Goal: Task Accomplishment & Management: Manage account settings

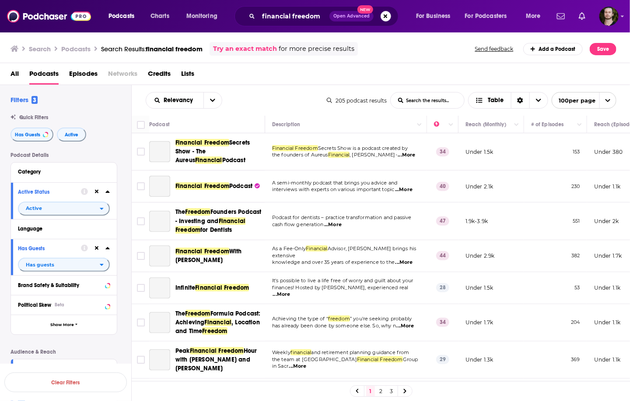
scroll to position [1996, 0]
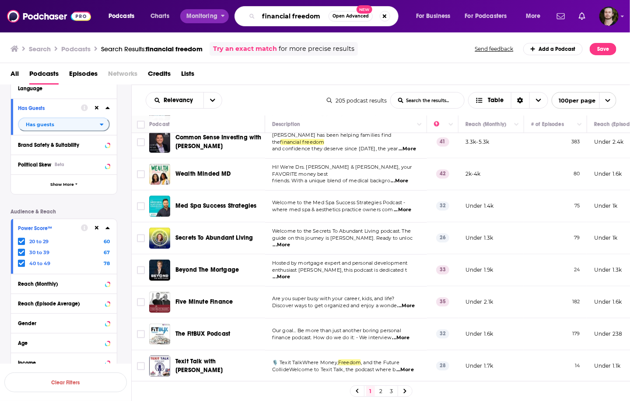
drag, startPoint x: 320, startPoint y: 16, endPoint x: 210, endPoint y: 16, distance: 110.8
click at [210, 16] on div "Podcasts Charts Monitoring financial freedom Open Advanced New For Business For…" at bounding box center [325, 16] width 447 height 20
type input "finance"
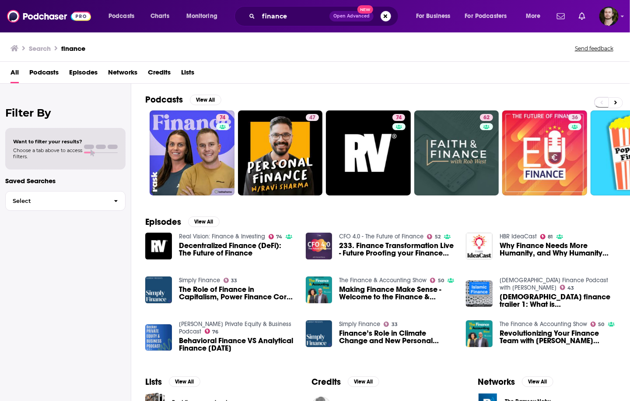
click at [40, 77] on span "Podcasts" at bounding box center [43, 74] width 29 height 18
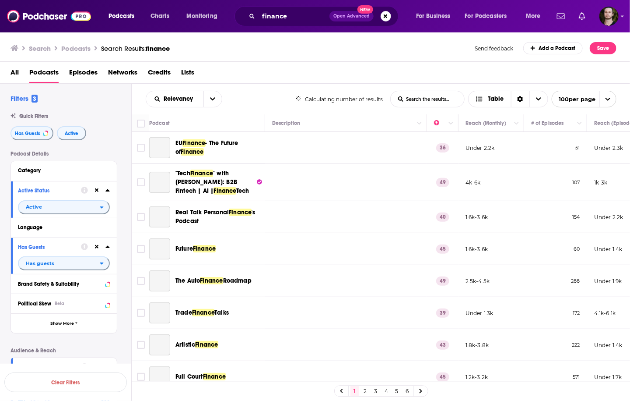
click at [97, 191] on icon at bounding box center [97, 190] width 4 height 4
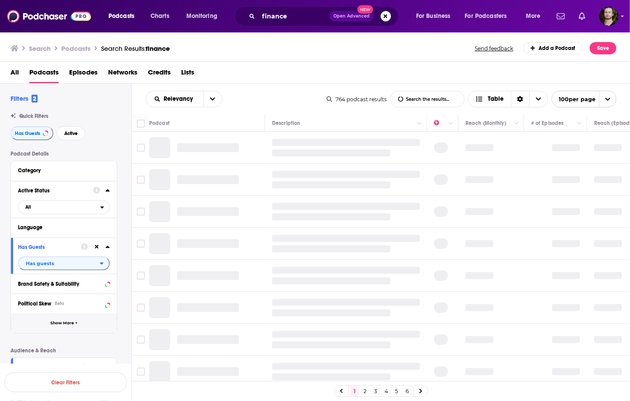
click at [96, 250] on button at bounding box center [96, 246] width 7 height 7
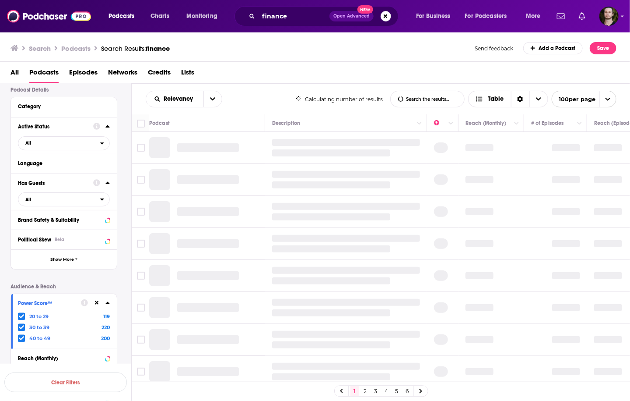
scroll to position [175, 0]
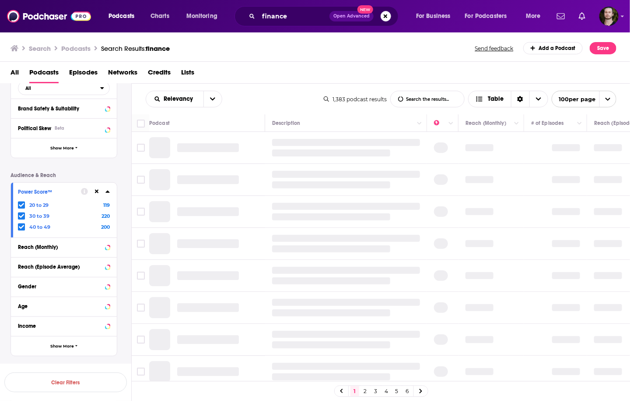
click at [101, 191] on div at bounding box center [95, 191] width 29 height 11
click at [98, 191] on icon at bounding box center [97, 192] width 4 height 4
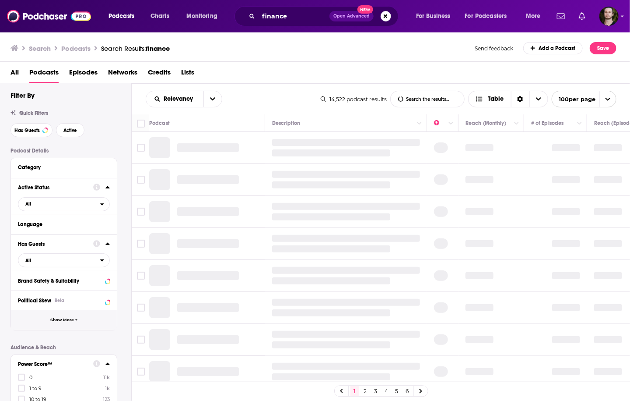
scroll to position [0, 0]
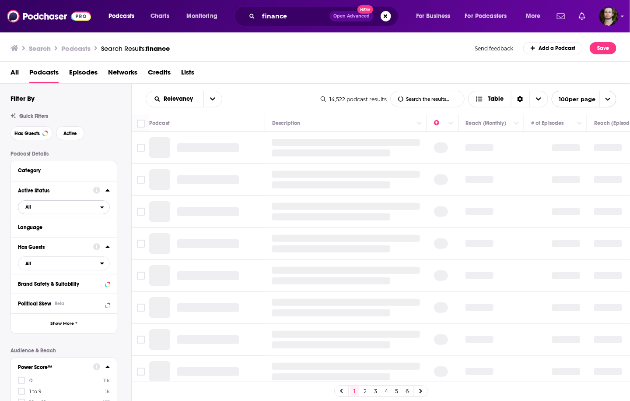
click at [72, 209] on span "All" at bounding box center [59, 206] width 82 height 11
click at [73, 239] on div "Active 539" at bounding box center [67, 236] width 98 height 14
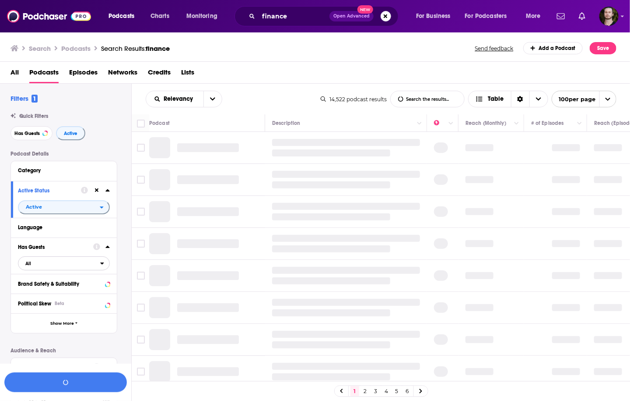
click at [81, 266] on span "All" at bounding box center [59, 262] width 82 height 11
click at [84, 292] on span "Unlikely to have guests" at bounding box center [55, 291] width 66 height 5
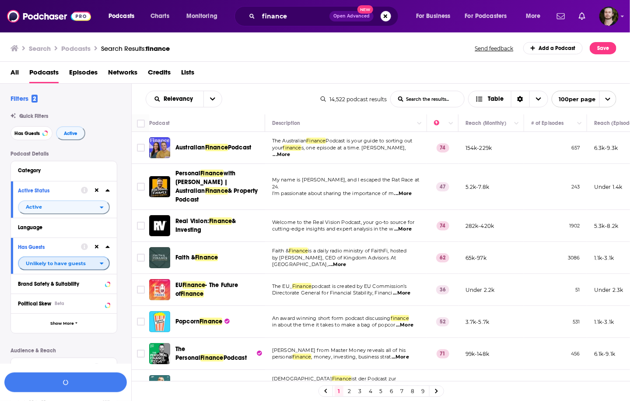
click at [82, 259] on span "Unlikely to have guests" at bounding box center [59, 262] width 81 height 11
click at [83, 308] on span "764" at bounding box center [91, 306] width 36 height 5
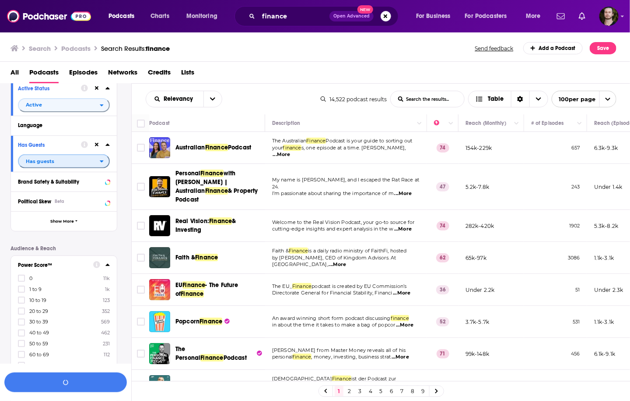
scroll to position [140, 0]
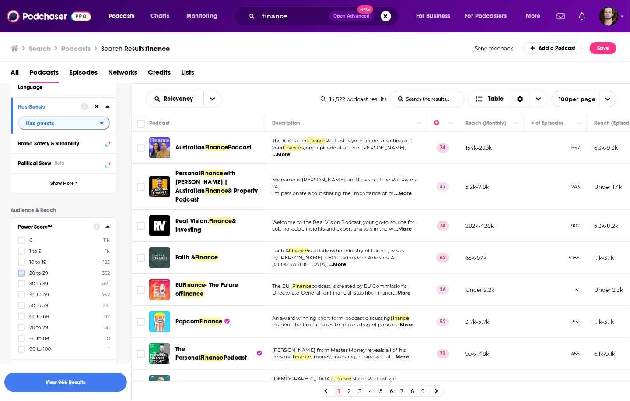
click at [22, 270] on icon at bounding box center [21, 272] width 5 height 5
click at [23, 282] on icon at bounding box center [21, 283] width 5 height 4
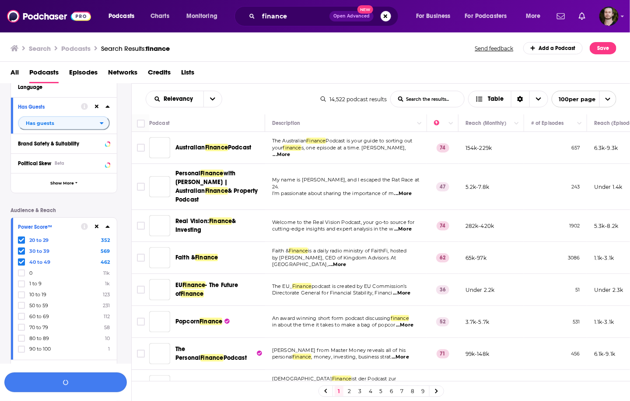
click at [68, 384] on button "button" at bounding box center [65, 382] width 123 height 20
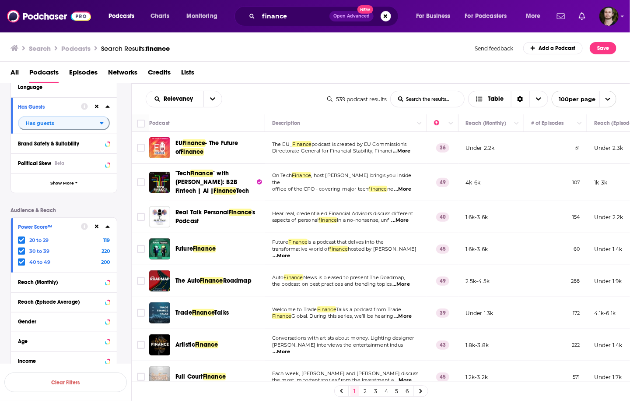
click at [296, 58] on div "Search Podcasts Search Results: finance Send feedback Add a Podcast Save" at bounding box center [315, 47] width 631 height 30
click at [400, 186] on span "...More" at bounding box center [403, 189] width 18 height 7
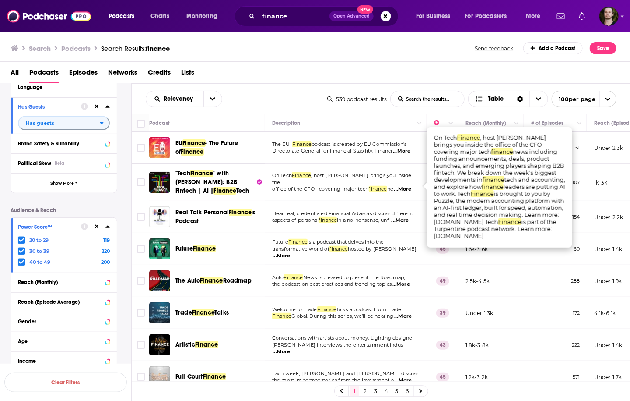
click at [400, 186] on span "...More" at bounding box center [403, 189] width 18 height 7
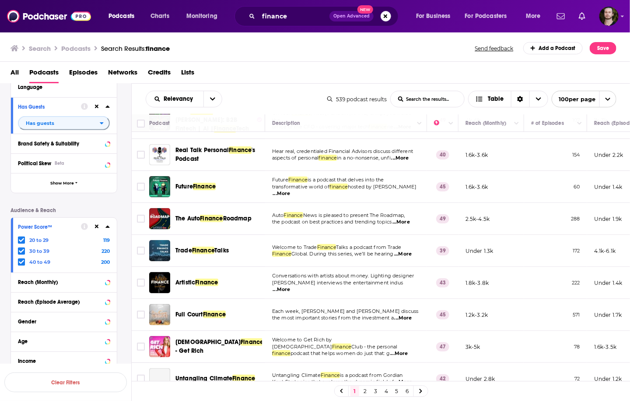
scroll to position [70, 0]
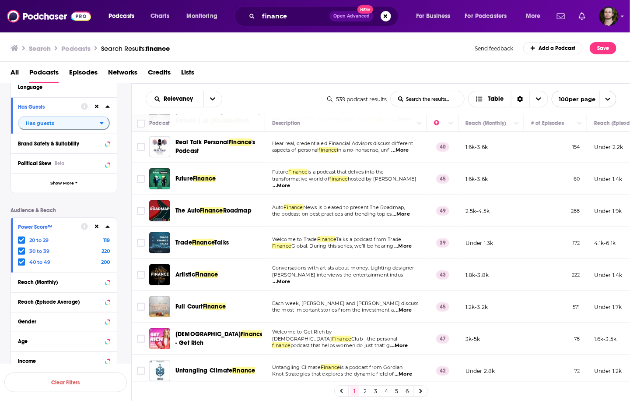
click at [409, 150] on span "...More" at bounding box center [401, 150] width 18 height 7
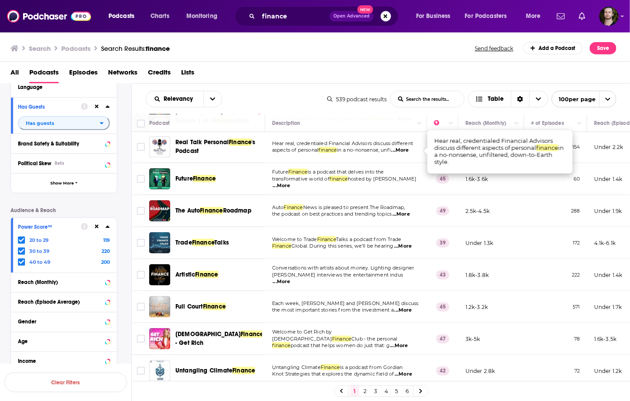
click at [409, 150] on span "...More" at bounding box center [401, 150] width 18 height 7
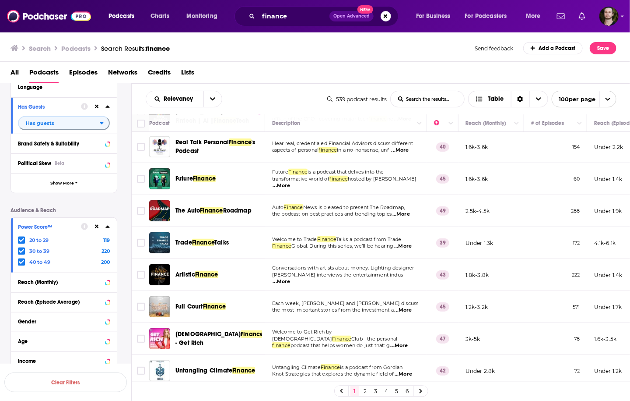
click at [291, 182] on span "...More" at bounding box center [282, 185] width 18 height 7
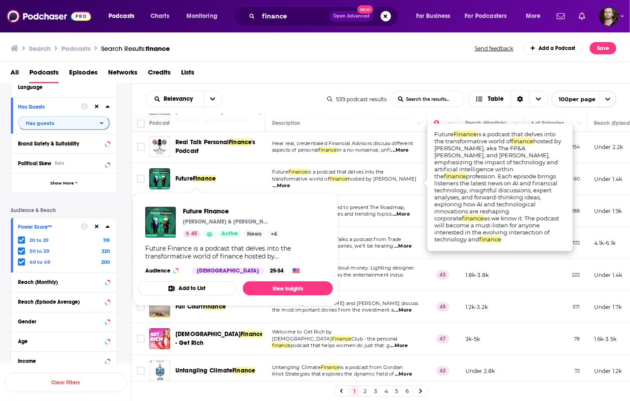
click at [189, 288] on button "Add to List" at bounding box center [187, 288] width 98 height 14
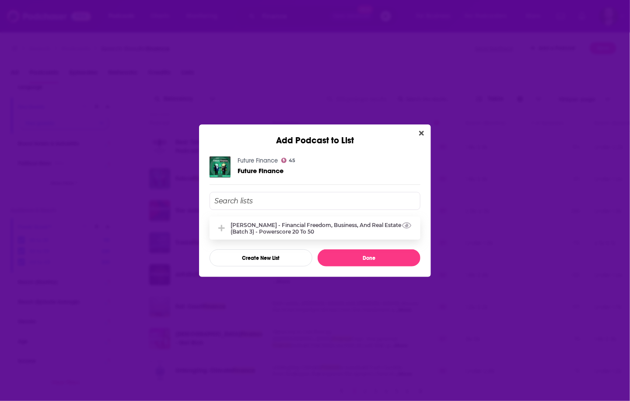
click at [280, 234] on div "Whitney Hutten - Financial Freedom, Business, and Real Estate (Batch 3) - Power…" at bounding box center [315, 227] width 211 height 23
click at [289, 194] on input "Add Podcast To List" at bounding box center [315, 201] width 211 height 18
click at [270, 231] on div "Whitney Hutten - Financial Freedom, Business, and Real Estate (Batch 3) - Power…" at bounding box center [323, 228] width 185 height 13
click at [280, 194] on input "Add Podcast To List" at bounding box center [315, 201] width 211 height 18
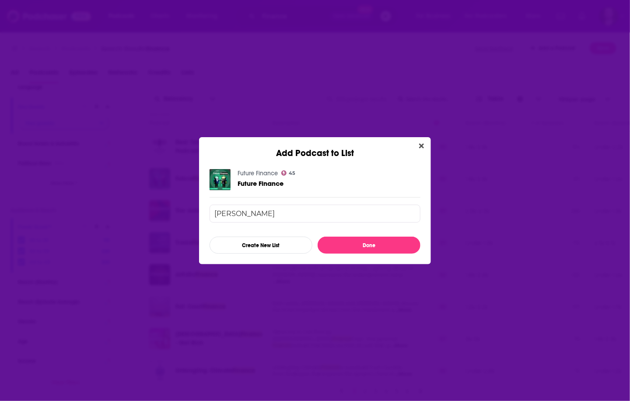
type input "ryan"
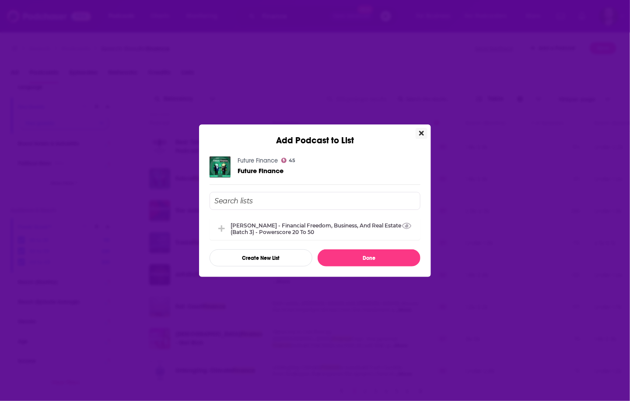
click at [422, 134] on icon "Close" at bounding box center [421, 132] width 5 height 5
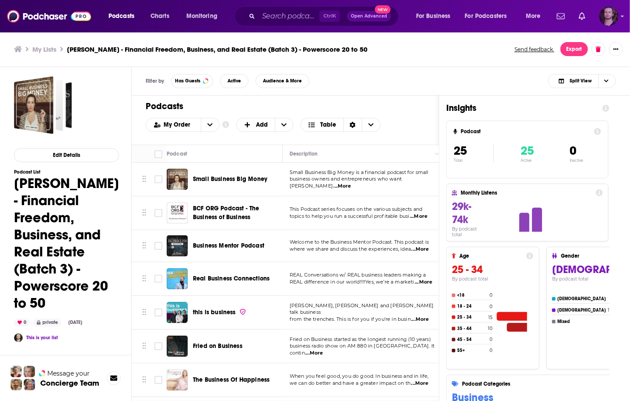
click at [613, 11] on img "Logged in as OutlierAudio" at bounding box center [609, 16] width 19 height 19
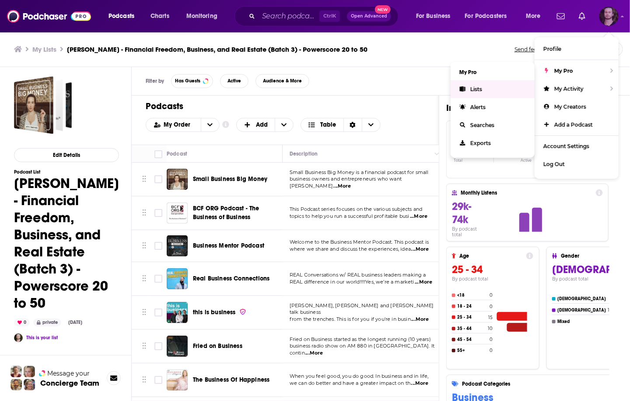
click at [478, 88] on span "Lists" at bounding box center [477, 89] width 12 height 7
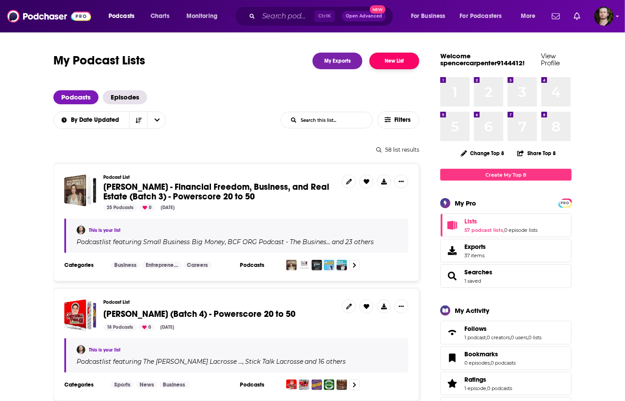
click at [397, 58] on button "New List" at bounding box center [394, 61] width 50 height 17
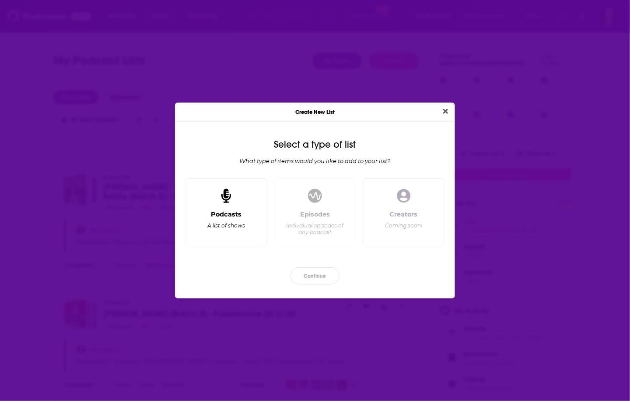
click at [256, 218] on div "Podcasts A list of shows" at bounding box center [226, 224] width 67 height 29
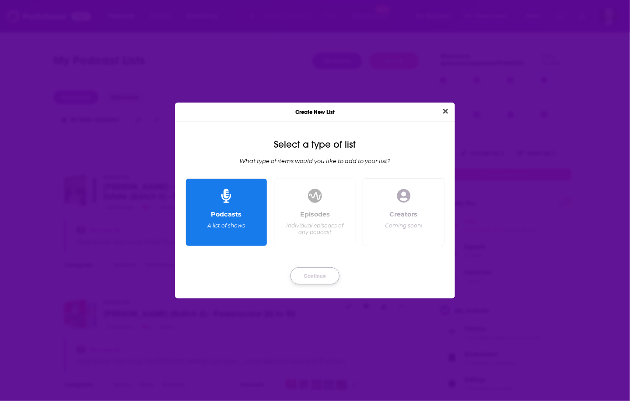
click at [295, 271] on button "Continue" at bounding box center [315, 275] width 49 height 17
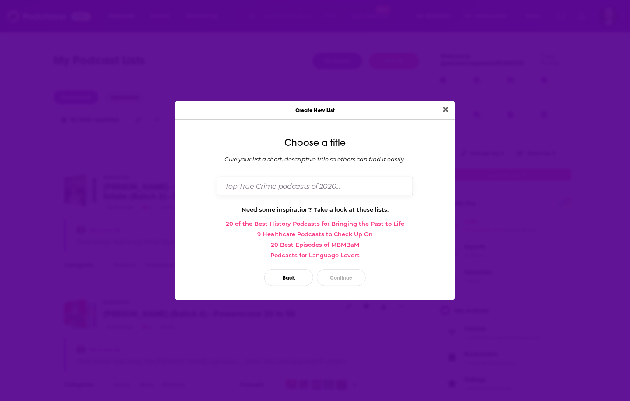
click at [335, 179] on input "Dialog" at bounding box center [315, 185] width 196 height 19
type input "[PERSON_NAME] - Investing and Finance (Batch 5) - Powerscore 20 to 50"
click at [349, 271] on button "Continue" at bounding box center [341, 277] width 49 height 17
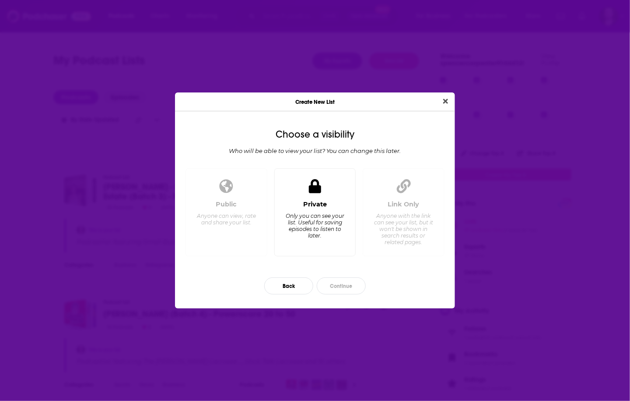
click at [295, 225] on div "Only you can see your list. Useful for saving episodes to listen to later." at bounding box center [315, 225] width 60 height 26
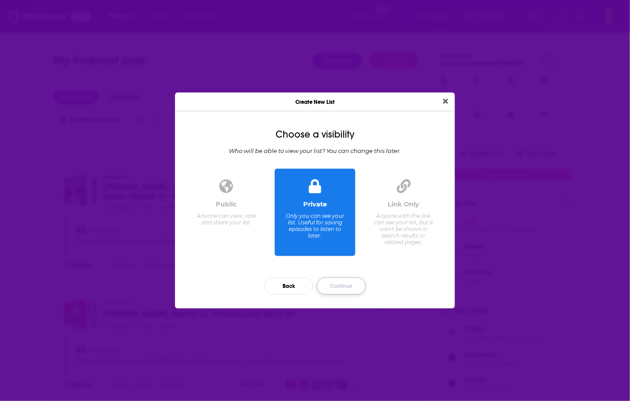
click at [336, 288] on button "Continue" at bounding box center [341, 285] width 49 height 17
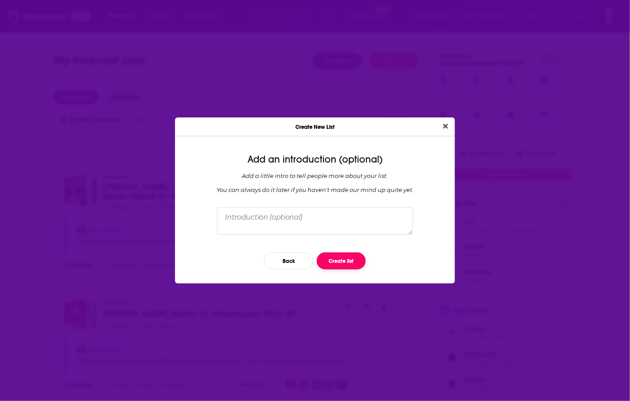
click at [356, 266] on button "Create list" at bounding box center [341, 260] width 49 height 17
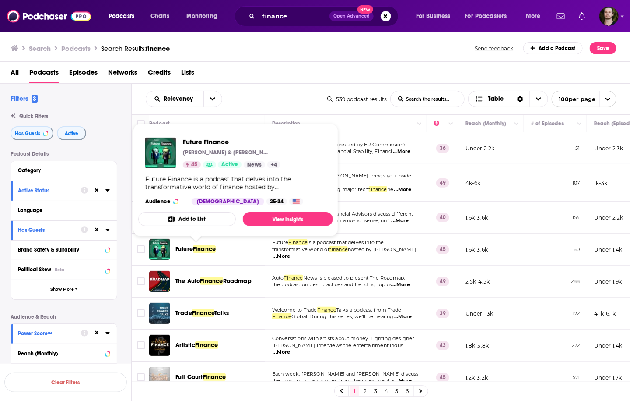
click at [200, 221] on button "Add to List" at bounding box center [187, 219] width 98 height 14
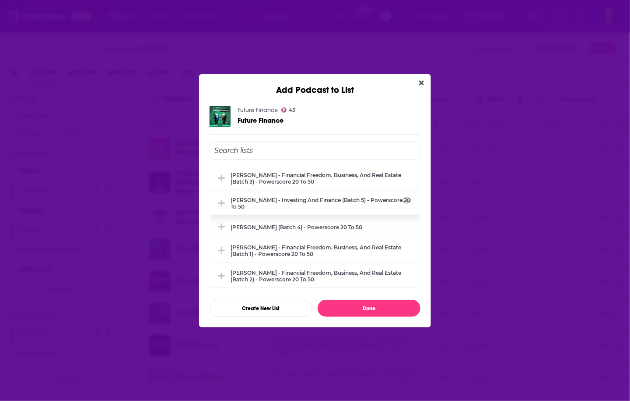
click at [303, 211] on div "[PERSON_NAME] - Investing and Finance (Batch 5) - Powerscore 20 to 50" at bounding box center [315, 202] width 211 height 23
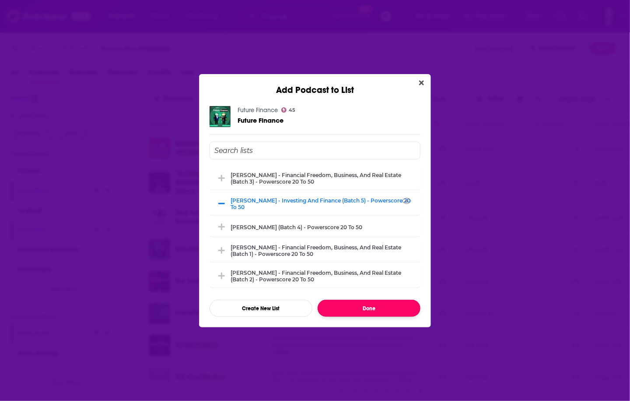
click at [366, 311] on button "Done" at bounding box center [369, 307] width 103 height 17
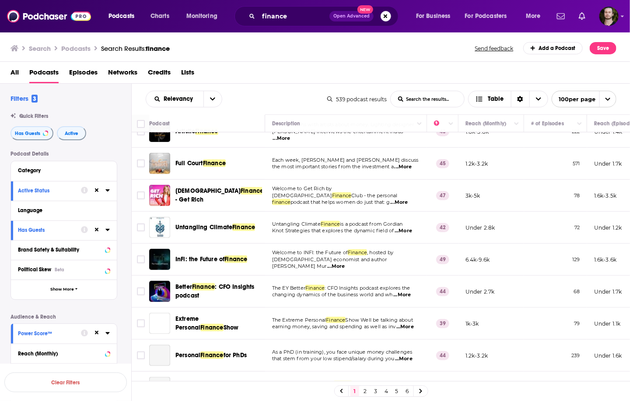
scroll to position [245, 0]
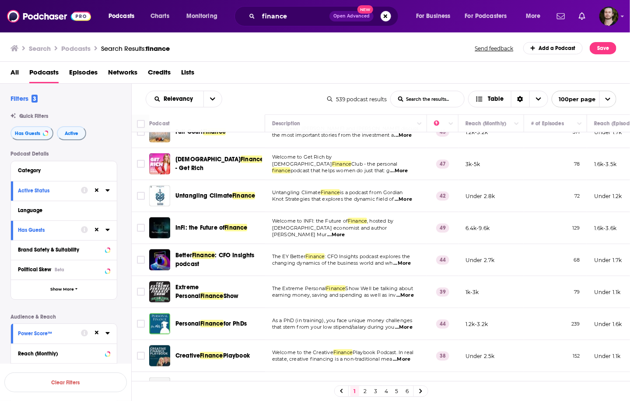
click at [345, 231] on span "...More" at bounding box center [336, 234] width 18 height 7
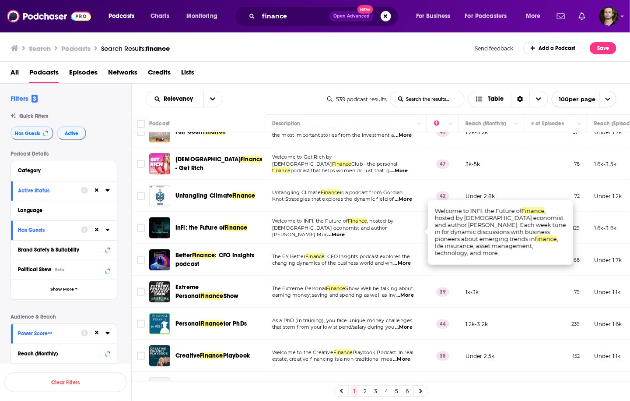
scroll to position [280, 0]
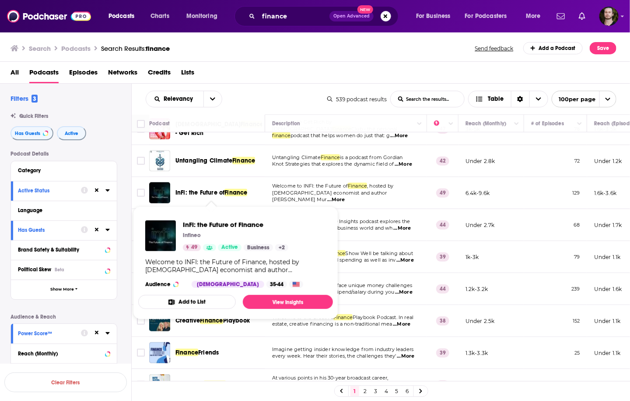
click at [203, 302] on button "Add to List" at bounding box center [187, 302] width 98 height 14
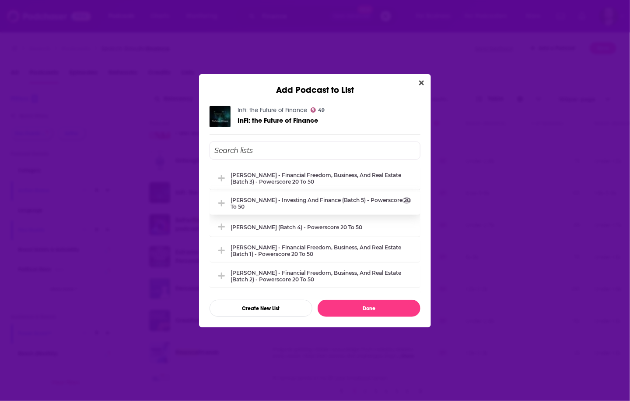
click at [352, 202] on div "[PERSON_NAME] - Investing and Finance (Batch 5) - Powerscore 20 to 50" at bounding box center [323, 203] width 185 height 13
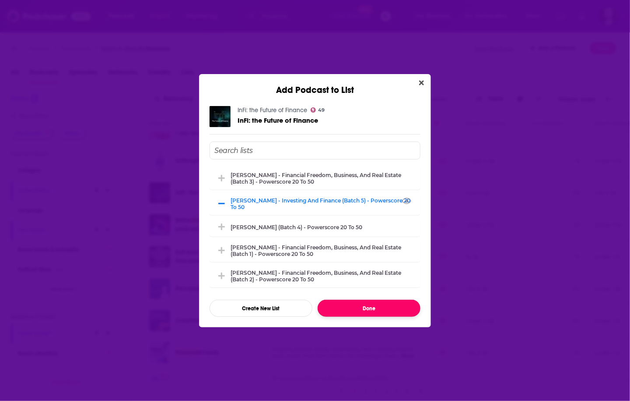
click at [383, 311] on button "Done" at bounding box center [369, 307] width 103 height 17
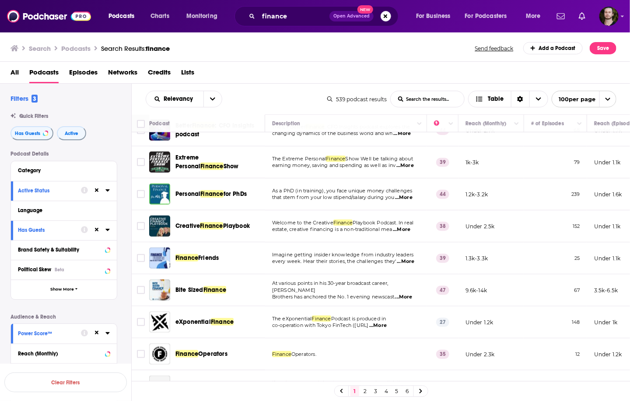
scroll to position [385, 0]
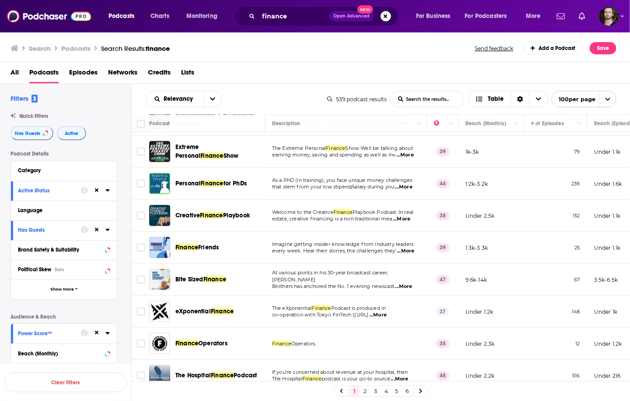
click at [414, 220] on p "estate, creative financing is a non-traditional mea ...More" at bounding box center [346, 218] width 148 height 7
click at [411, 218] on span "...More" at bounding box center [402, 218] width 18 height 7
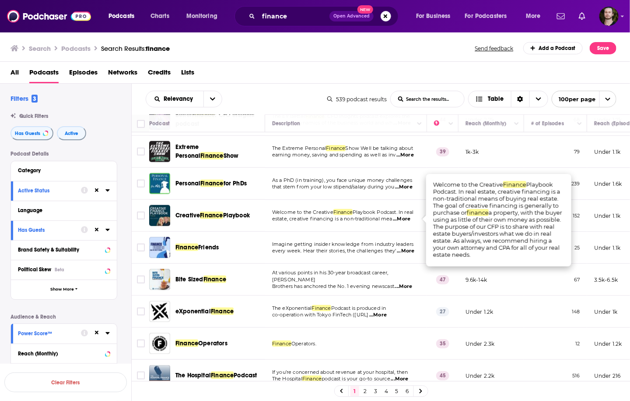
click at [411, 218] on span "...More" at bounding box center [402, 218] width 18 height 7
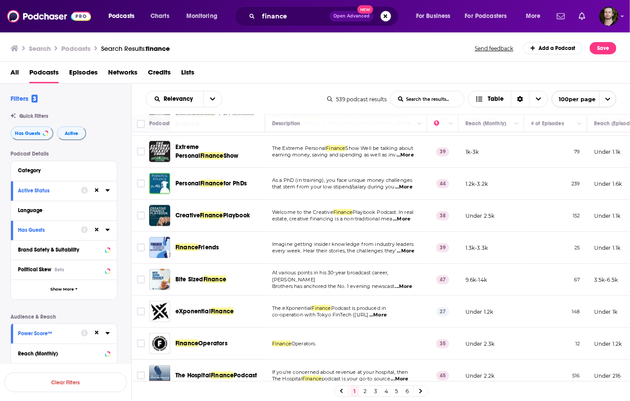
scroll to position [420, 0]
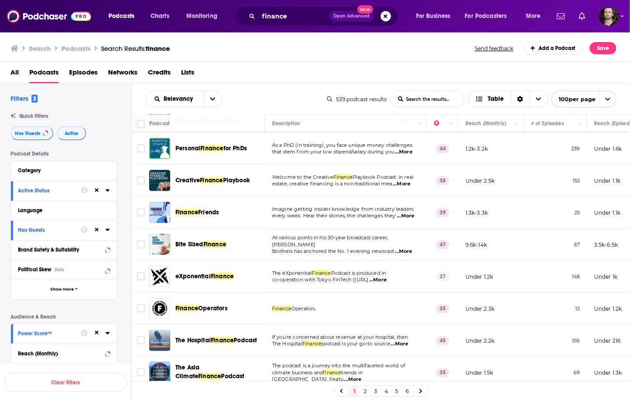
click at [411, 248] on span "...More" at bounding box center [404, 251] width 18 height 7
click at [311, 253] on td "At various points in his 30-year broadcast career, Kelly Brothers has anchored …" at bounding box center [346, 245] width 162 height 32
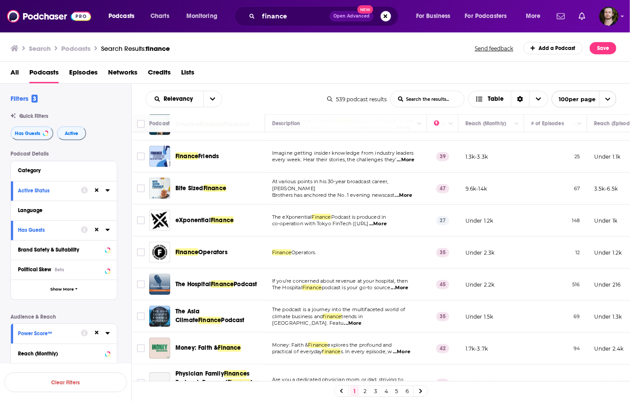
scroll to position [490, 0]
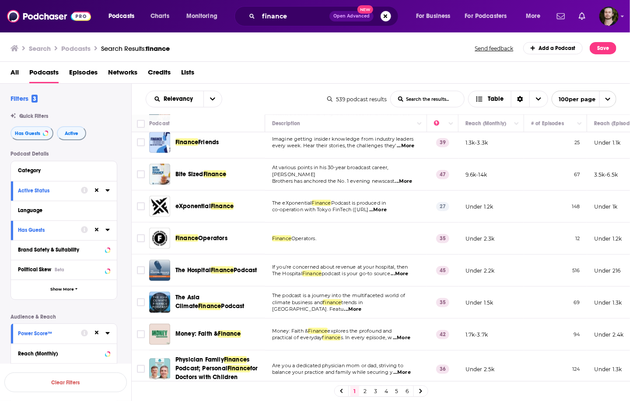
click at [410, 214] on td "The eXponential Finance Podcast is produced in co-operation with Tokyo FinTech …" at bounding box center [346, 206] width 162 height 32
click at [387, 211] on span "...More" at bounding box center [378, 209] width 18 height 7
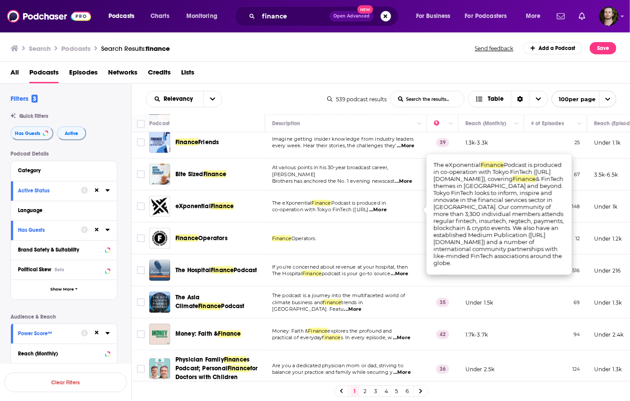
click at [387, 211] on span "...More" at bounding box center [378, 209] width 18 height 7
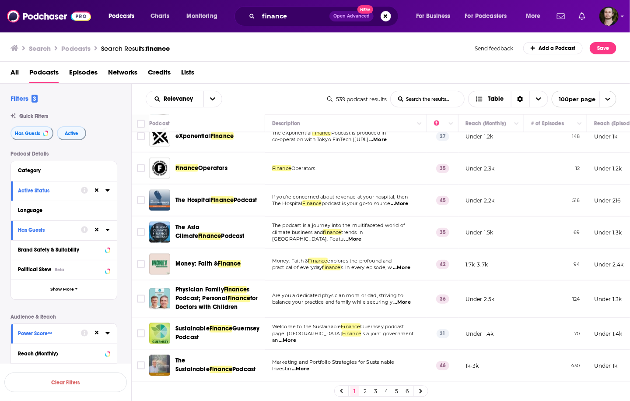
scroll to position [595, 0]
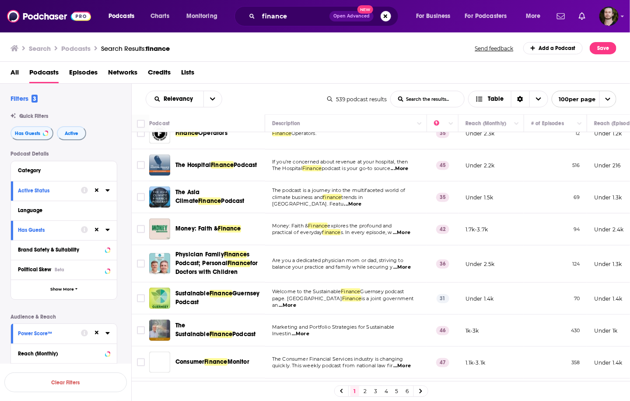
click at [296, 302] on span "...More" at bounding box center [288, 305] width 18 height 7
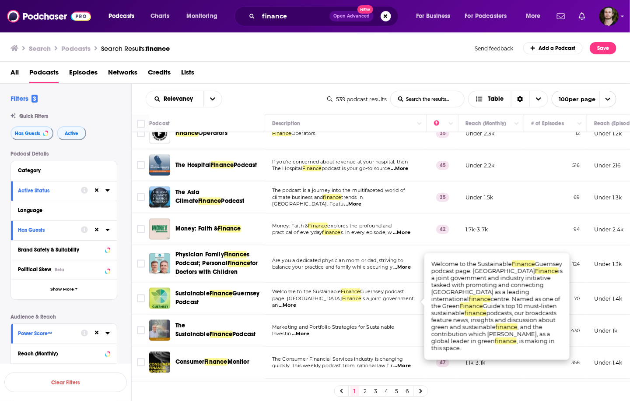
click at [296, 302] on span "...More" at bounding box center [288, 305] width 18 height 7
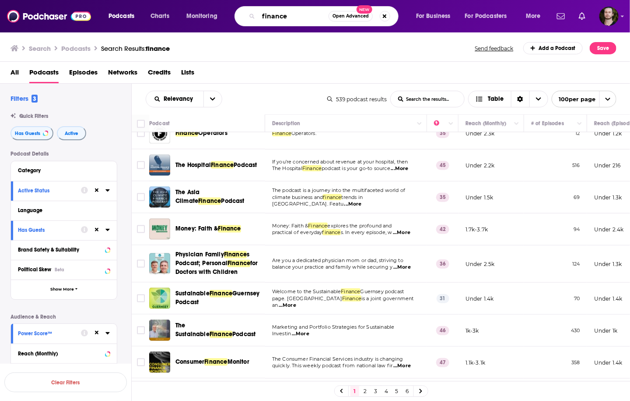
drag, startPoint x: 302, startPoint y: 18, endPoint x: 250, endPoint y: 14, distance: 51.4
click at [250, 14] on div "finance Open Advanced New" at bounding box center [317, 16] width 164 height 20
type input "investing and finance"
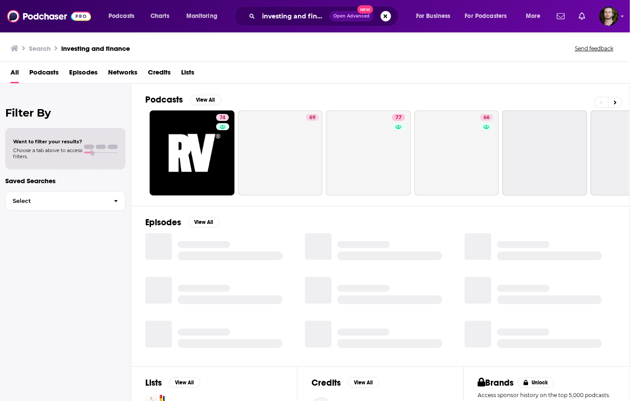
click at [50, 78] on span "Podcasts" at bounding box center [43, 74] width 29 height 18
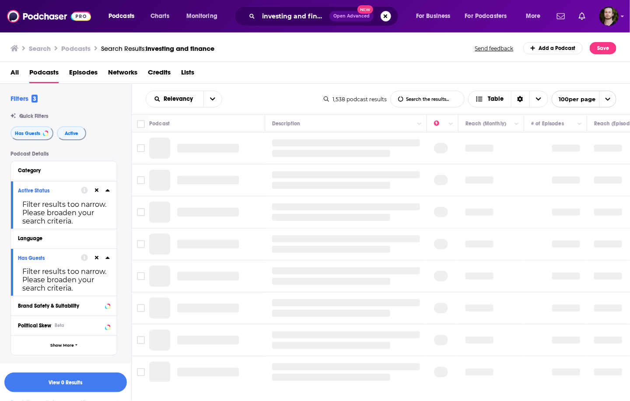
click at [98, 192] on button at bounding box center [96, 189] width 7 height 7
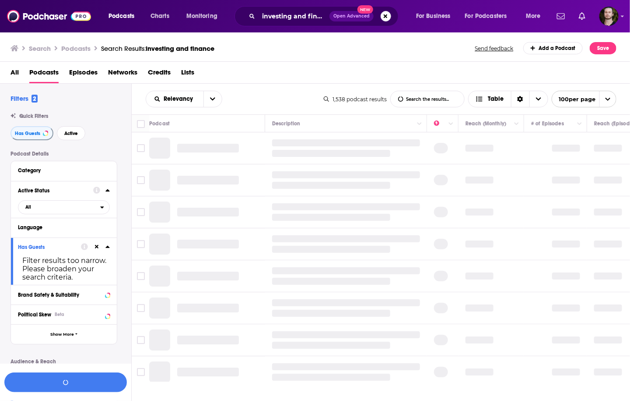
click at [96, 249] on icon at bounding box center [97, 247] width 4 height 6
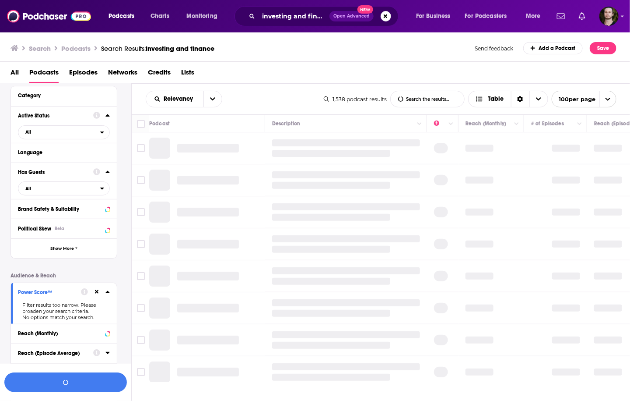
scroll to position [175, 0]
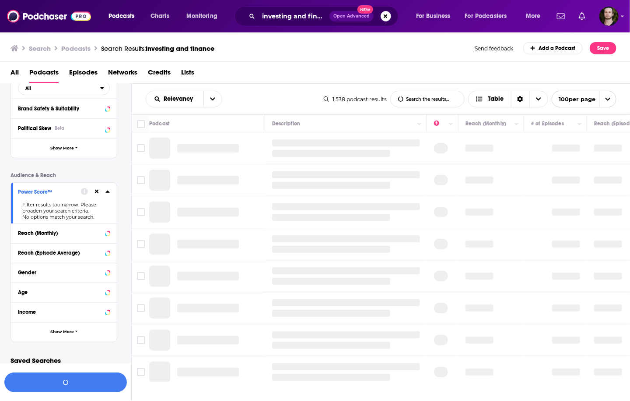
click at [98, 192] on icon at bounding box center [97, 192] width 4 height 6
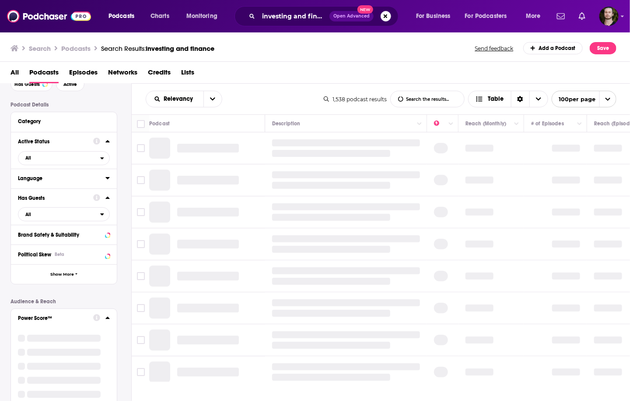
scroll to position [0, 0]
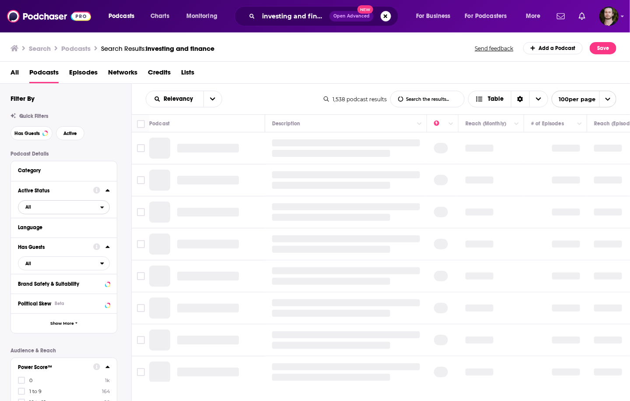
click at [73, 208] on span "All" at bounding box center [59, 206] width 82 height 11
click at [69, 236] on span "353" at bounding box center [88, 235] width 41 height 5
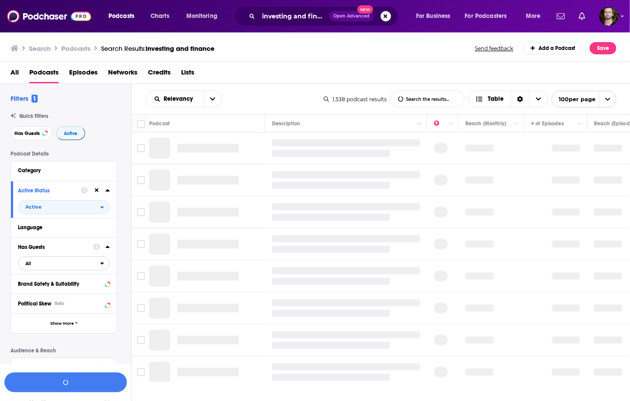
click at [66, 261] on span "All" at bounding box center [59, 262] width 82 height 11
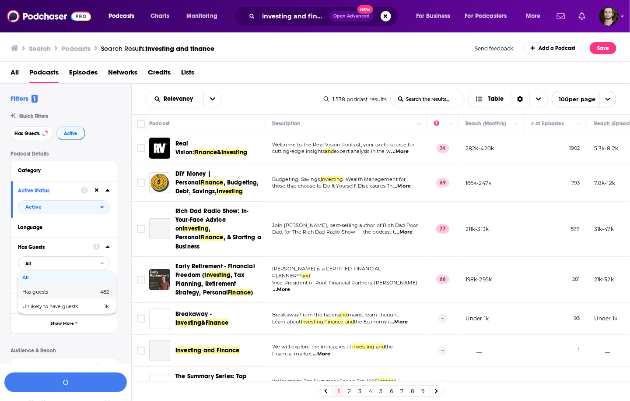
drag, startPoint x: 64, startPoint y: 294, endPoint x: 75, endPoint y: 267, distance: 28.9
click at [64, 294] on span "Has guests" at bounding box center [47, 291] width 51 height 5
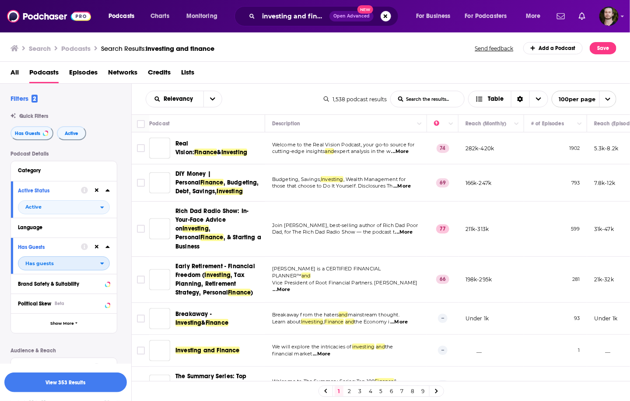
scroll to position [175, 0]
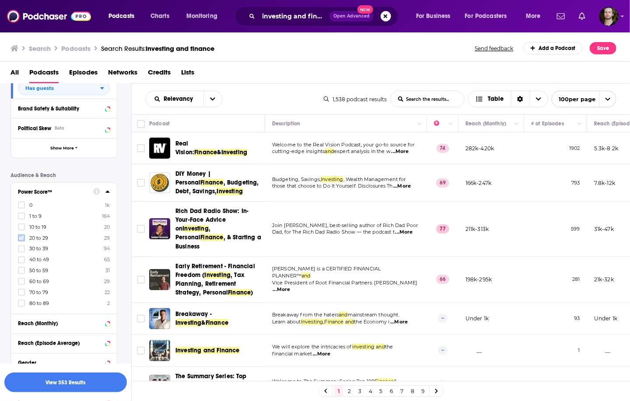
click at [22, 238] on icon at bounding box center [21, 238] width 5 height 4
click at [20, 249] on icon at bounding box center [21, 248] width 5 height 5
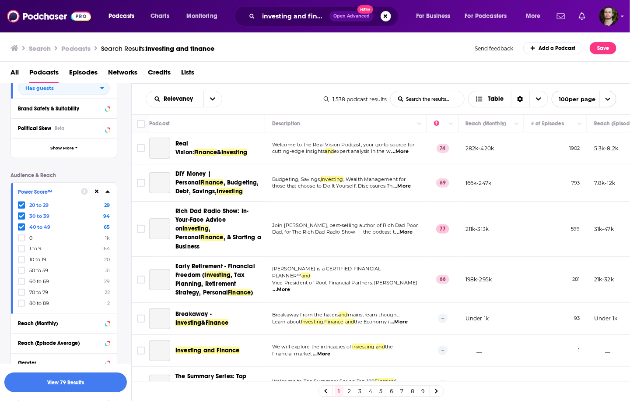
click at [94, 382] on button "View 79 Results" at bounding box center [65, 382] width 123 height 20
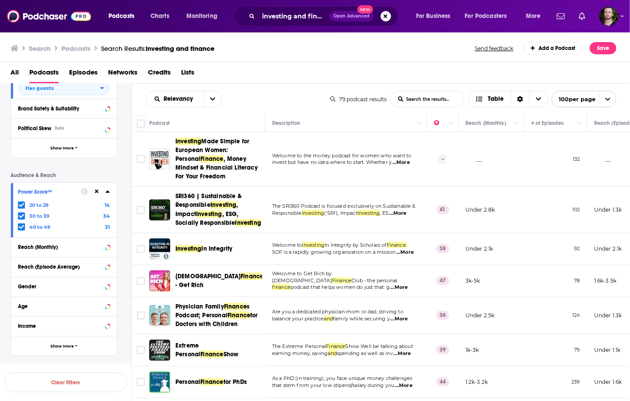
click at [407, 163] on span "...More" at bounding box center [402, 162] width 18 height 7
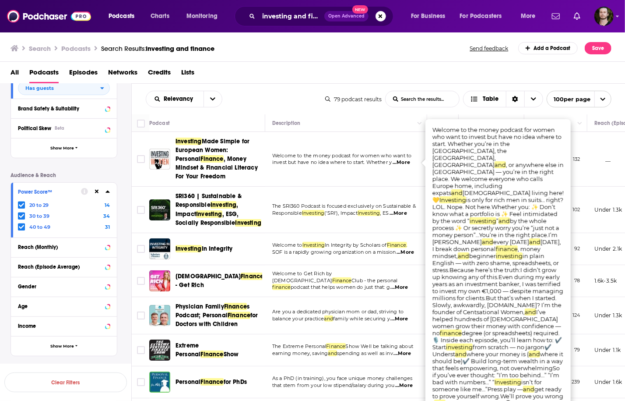
click at [407, 163] on span "...More" at bounding box center [402, 162] width 18 height 7
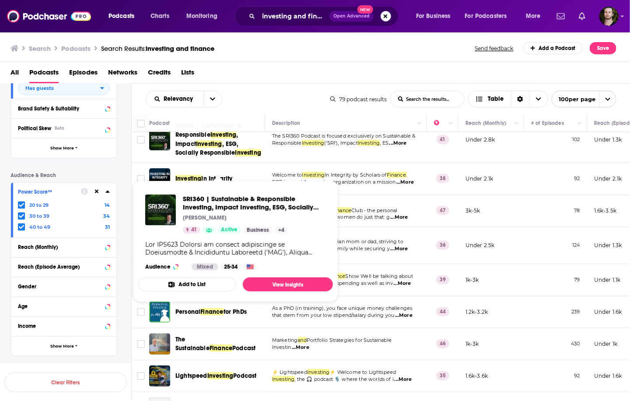
scroll to position [35, 0]
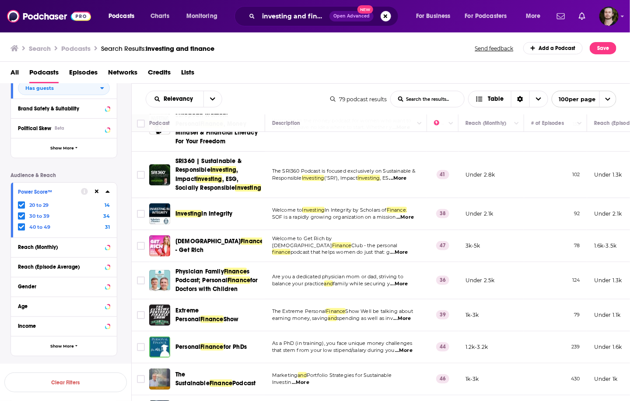
click at [404, 179] on span "...More" at bounding box center [399, 178] width 18 height 7
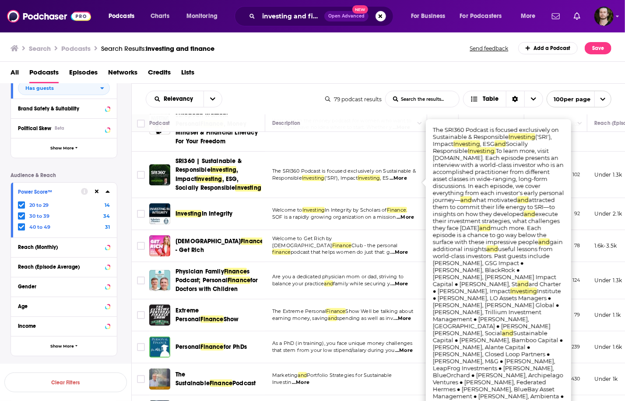
click at [407, 182] on span "...More" at bounding box center [399, 178] width 18 height 7
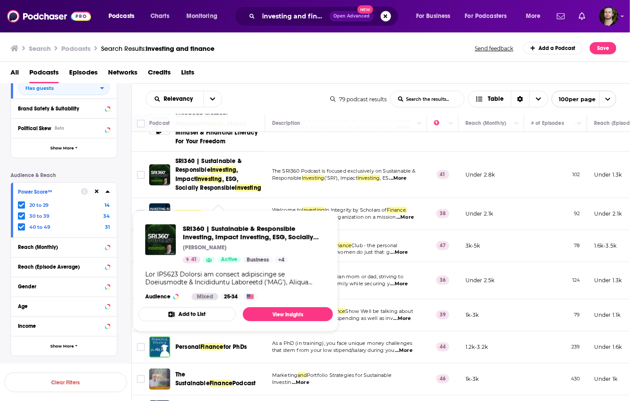
click at [180, 308] on button "Add to List" at bounding box center [187, 314] width 98 height 14
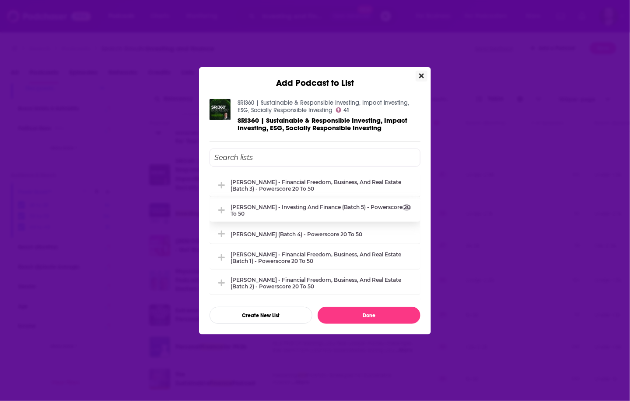
click at [313, 214] on div "[PERSON_NAME] - Investing and Finance (Batch 5) - Powerscore 20 to 50" at bounding box center [323, 210] width 185 height 13
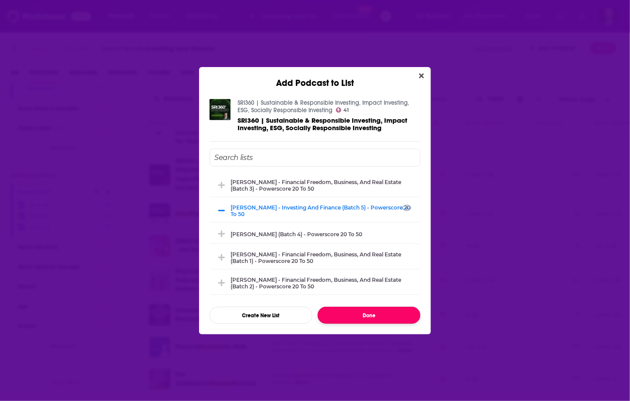
click at [357, 317] on button "Done" at bounding box center [369, 314] width 103 height 17
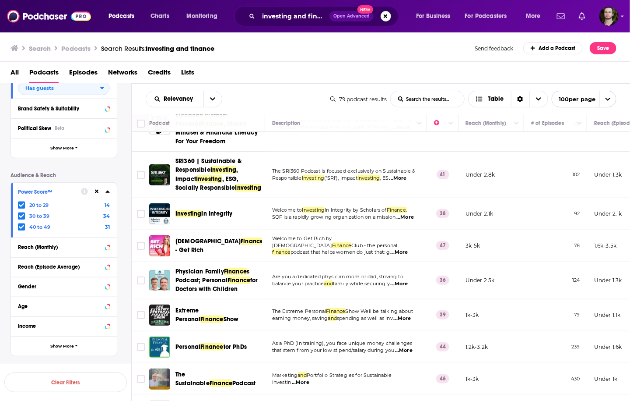
click at [411, 221] on span "...More" at bounding box center [406, 217] width 18 height 7
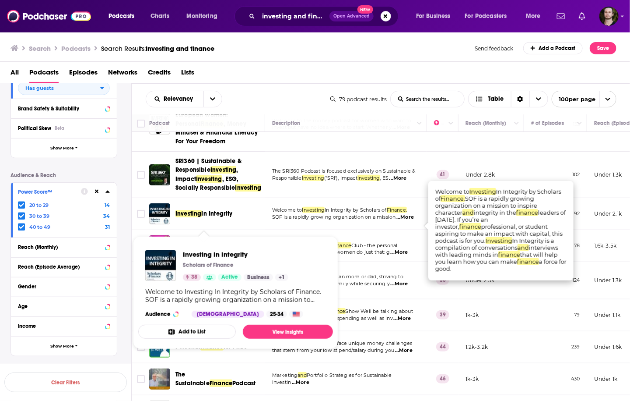
click at [212, 335] on button "Add to List" at bounding box center [187, 331] width 98 height 14
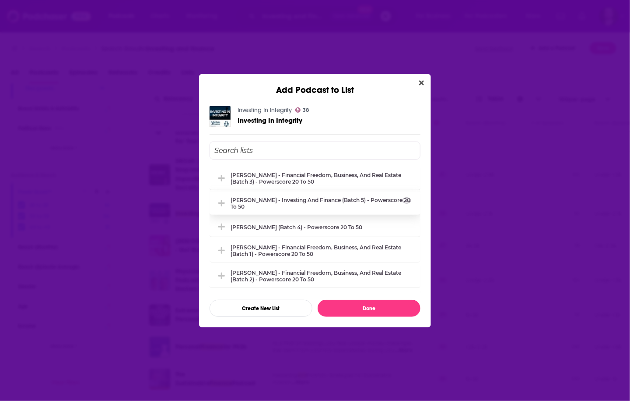
click at [331, 205] on div "[PERSON_NAME] - Investing and Finance (Batch 5) - Powerscore 20 to 50" at bounding box center [323, 203] width 185 height 13
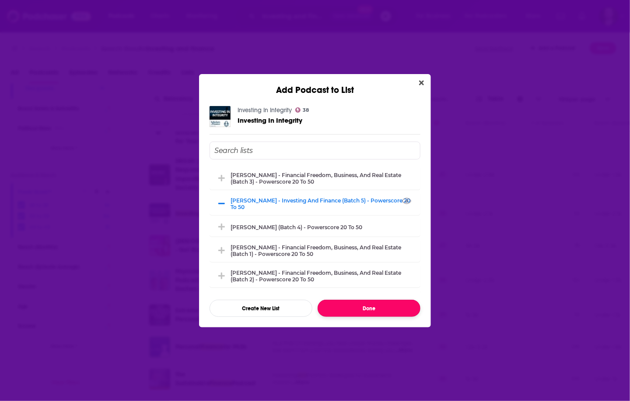
click at [350, 311] on button "Done" at bounding box center [369, 307] width 103 height 17
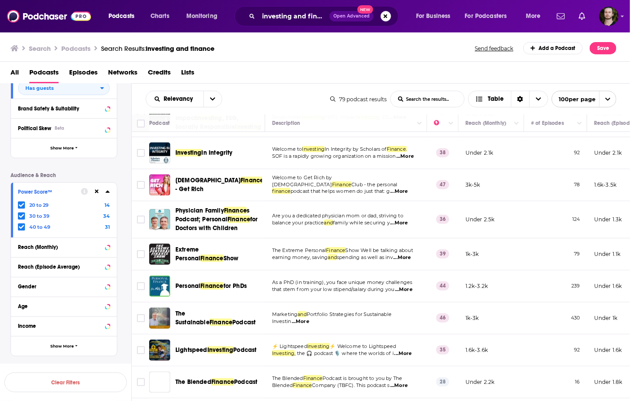
scroll to position [105, 0]
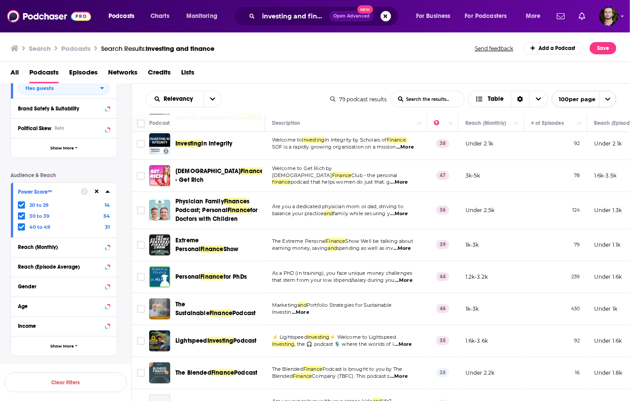
click at [410, 252] on span "...More" at bounding box center [403, 248] width 18 height 7
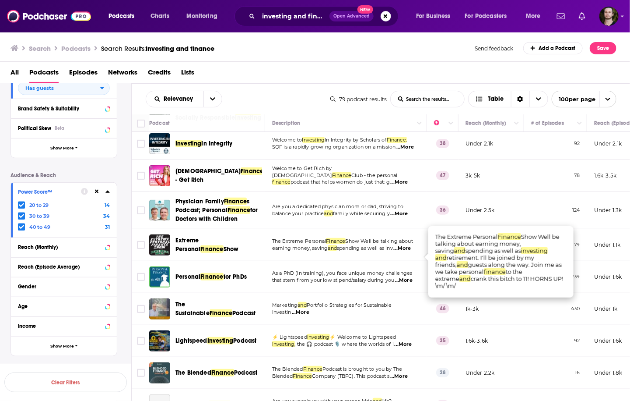
click at [410, 252] on span "...More" at bounding box center [403, 248] width 18 height 7
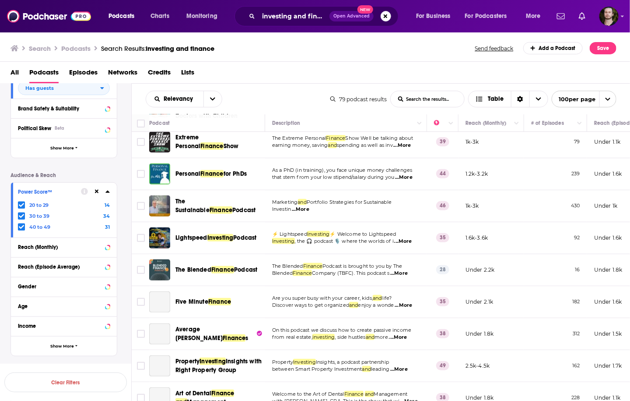
scroll to position [210, 0]
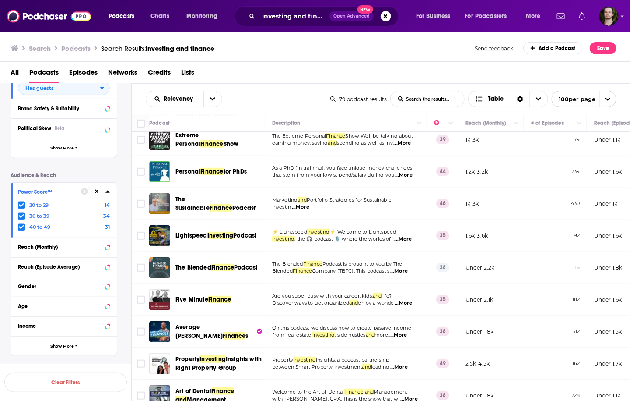
click at [305, 211] on span "...More" at bounding box center [301, 207] width 18 height 7
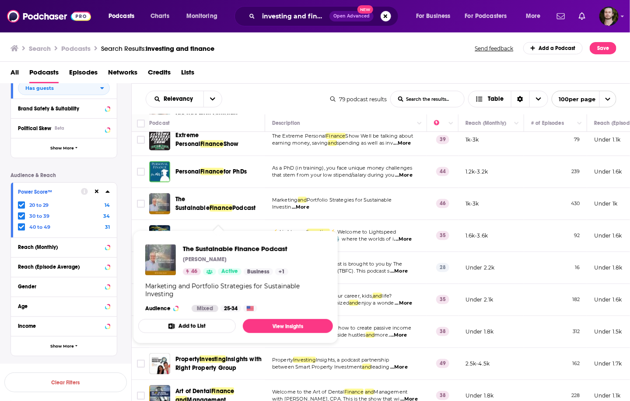
click at [194, 325] on button "Add to List" at bounding box center [187, 326] width 98 height 14
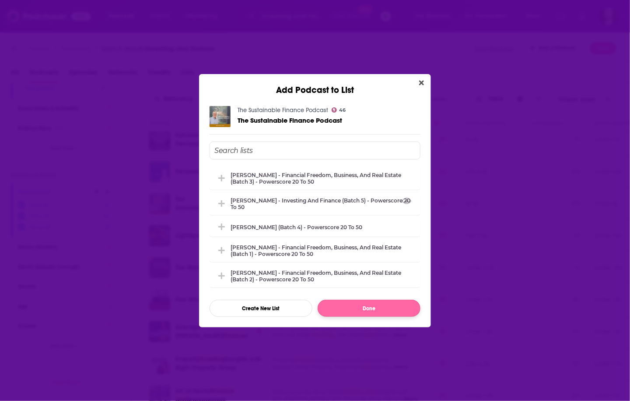
drag, startPoint x: 335, startPoint y: 204, endPoint x: 358, endPoint y: 312, distance: 109.6
click at [335, 204] on div "[PERSON_NAME] - Investing and Finance (Batch 5) - Powerscore 20 to 50" at bounding box center [323, 203] width 185 height 13
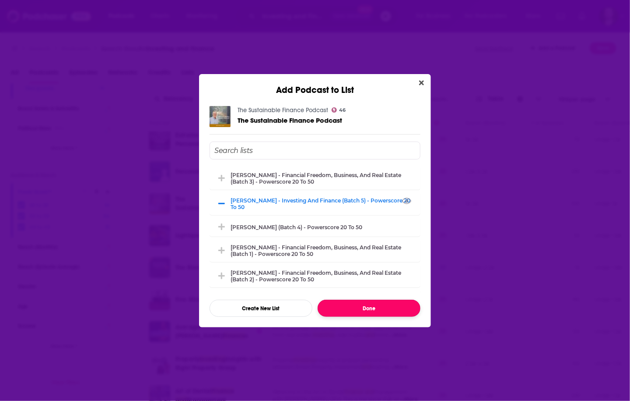
click at [358, 312] on button "Done" at bounding box center [369, 307] width 103 height 17
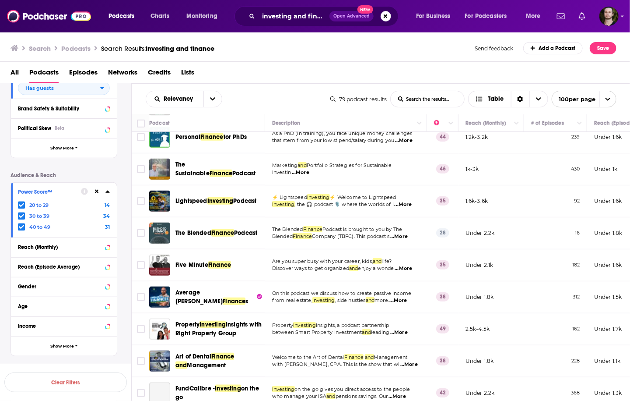
scroll to position [245, 0]
click at [408, 208] on span "...More" at bounding box center [404, 203] width 18 height 7
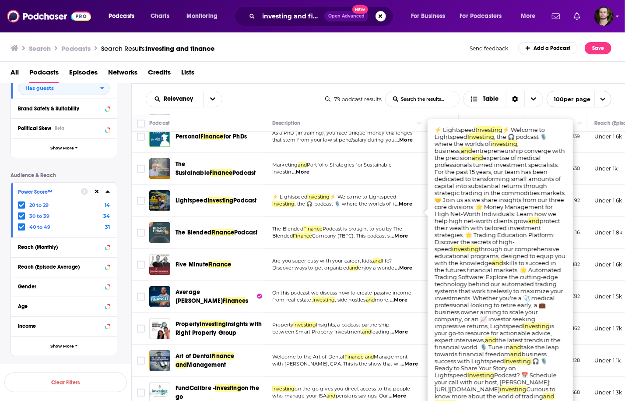
click at [408, 208] on span "...More" at bounding box center [404, 203] width 18 height 7
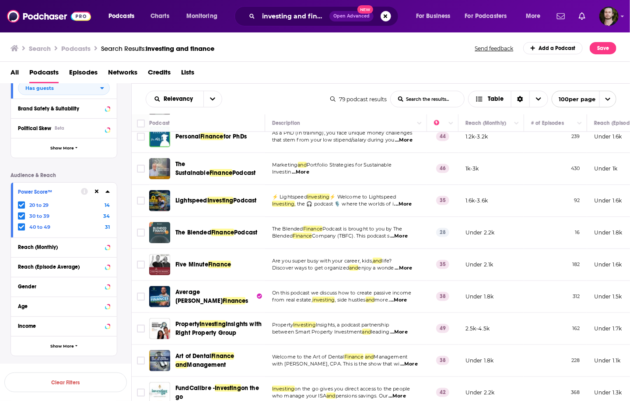
click at [406, 208] on span "...More" at bounding box center [404, 203] width 18 height 7
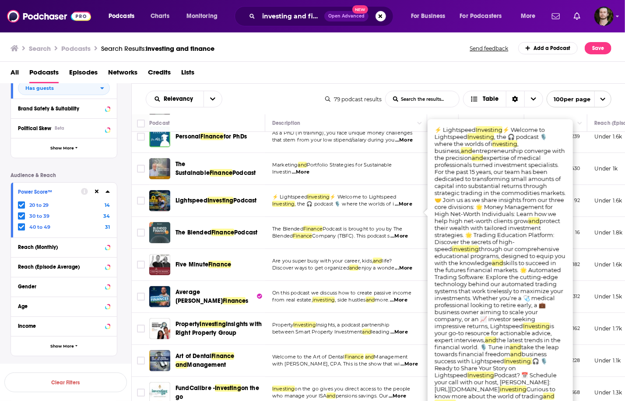
click at [406, 208] on span "...More" at bounding box center [404, 203] width 18 height 7
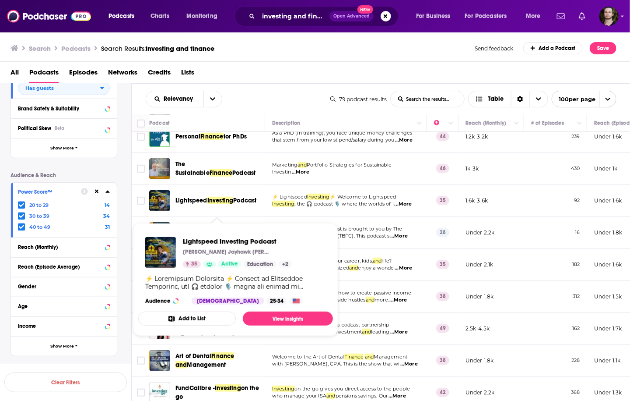
click at [190, 317] on button "Add to List" at bounding box center [187, 318] width 98 height 14
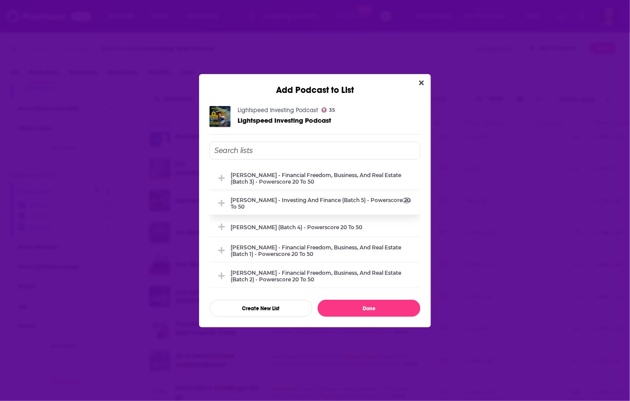
click at [352, 201] on div "[PERSON_NAME] - Investing and Finance (Batch 5) - Powerscore 20 to 50" at bounding box center [323, 203] width 185 height 13
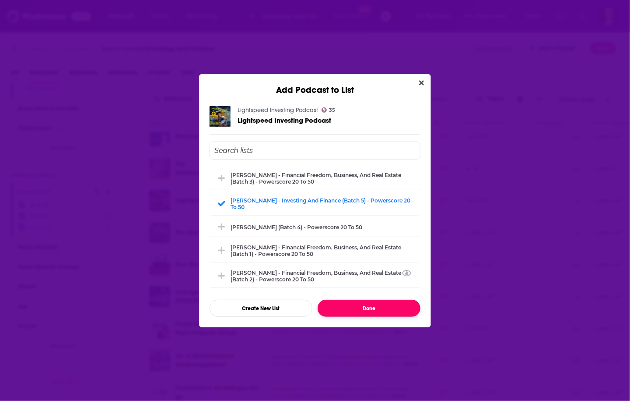
click at [379, 310] on button "Done" at bounding box center [369, 307] width 103 height 17
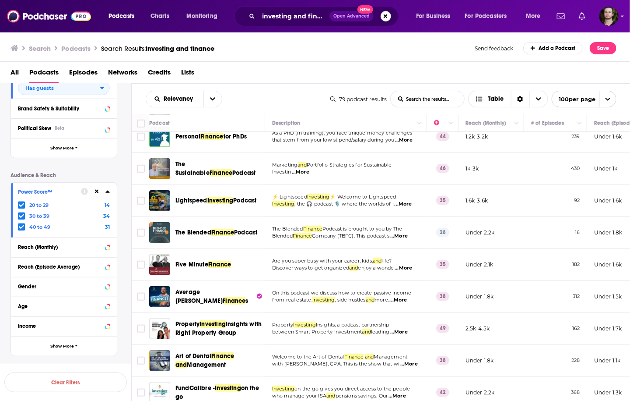
click at [405, 239] on span "...More" at bounding box center [399, 235] width 18 height 7
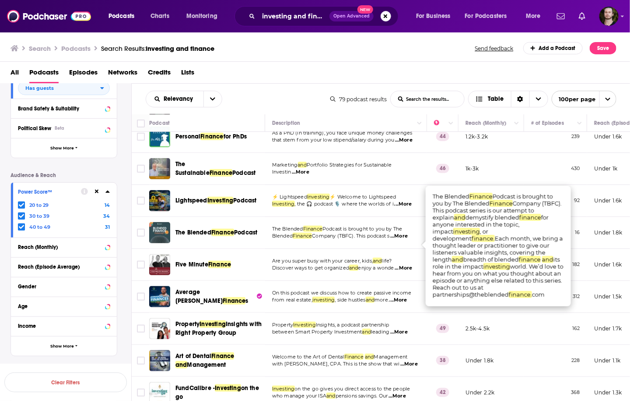
click at [405, 239] on span "...More" at bounding box center [399, 235] width 18 height 7
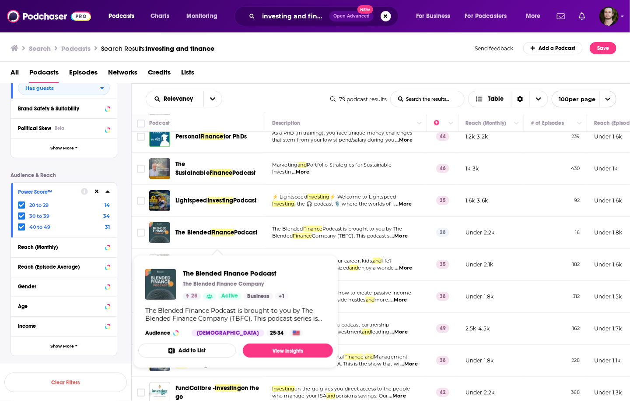
click at [203, 348] on button "Add to List" at bounding box center [187, 350] width 98 height 14
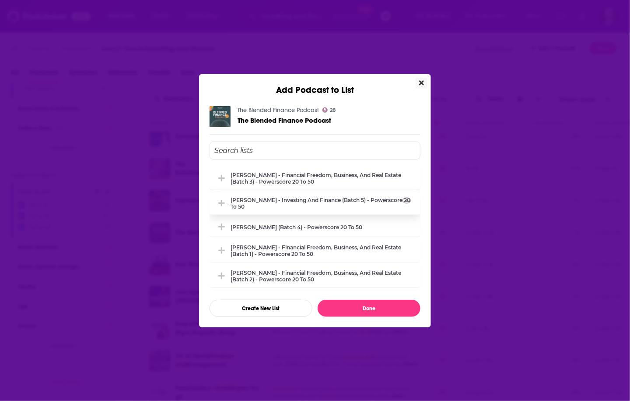
click at [307, 204] on div "[PERSON_NAME] - Investing and Finance (Batch 5) - Powerscore 20 to 50" at bounding box center [323, 203] width 185 height 13
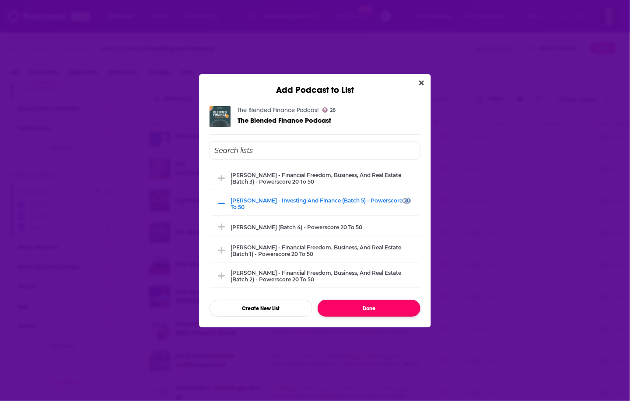
click at [356, 310] on button "Done" at bounding box center [369, 307] width 103 height 17
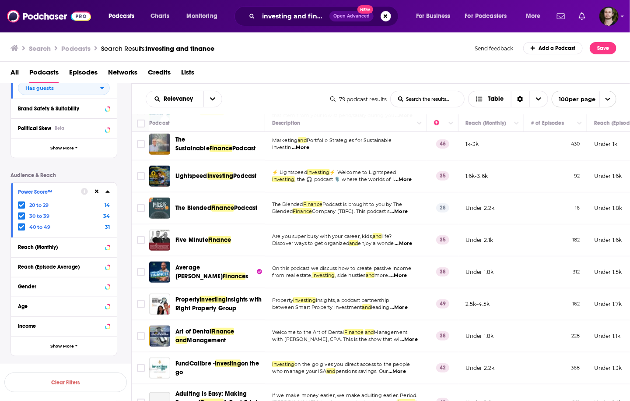
scroll to position [280, 0]
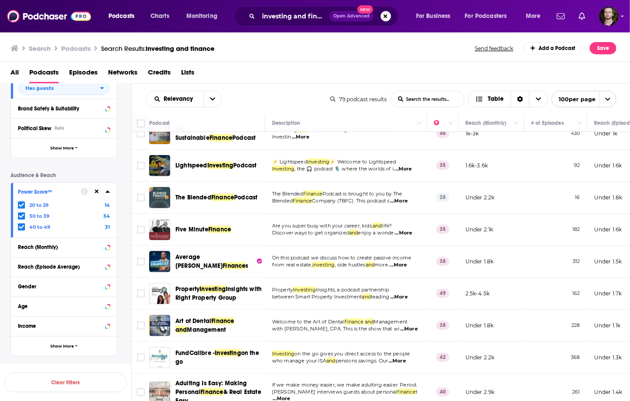
click at [412, 236] on span "...More" at bounding box center [404, 232] width 18 height 7
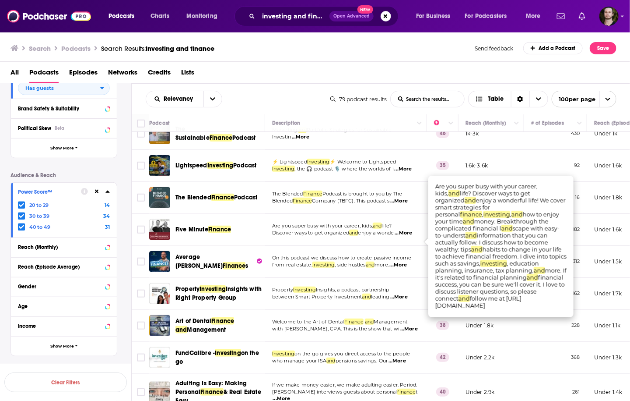
click at [406, 236] on span "...More" at bounding box center [404, 232] width 18 height 7
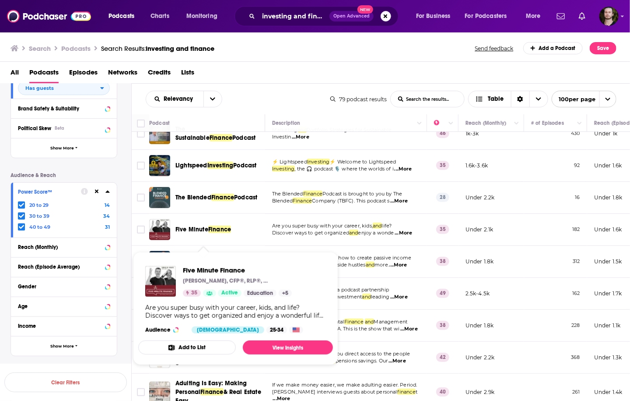
click at [185, 346] on button "Add to List" at bounding box center [187, 347] width 98 height 14
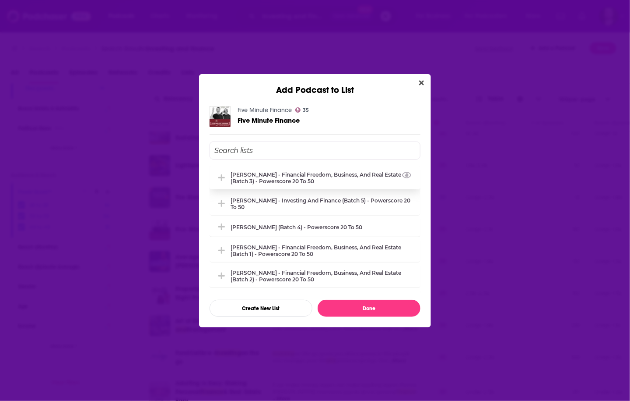
click at [308, 185] on div "Whitney Hutten - Financial Freedom, Business, and Real Estate (Batch 3) - Power…" at bounding box center [315, 177] width 211 height 23
click at [305, 201] on div "[PERSON_NAME] - Investing and Finance (Batch 5) - Powerscore 20 to 50" at bounding box center [323, 203] width 185 height 13
click at [287, 173] on div "Whitney Hutten - Financial Freedom, Business, and Real Estate (Batch 3) - Power…" at bounding box center [323, 177] width 185 height 13
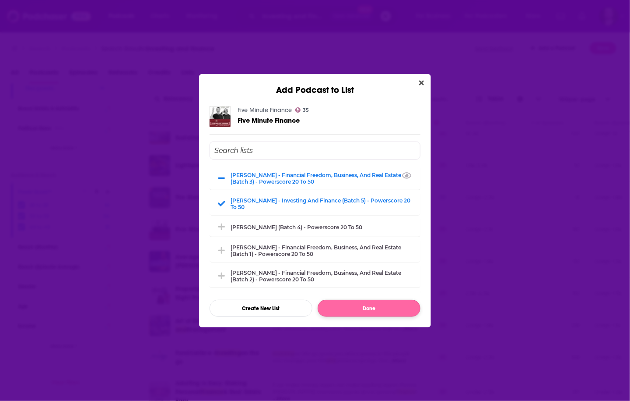
click at [373, 308] on button "Done" at bounding box center [369, 307] width 103 height 17
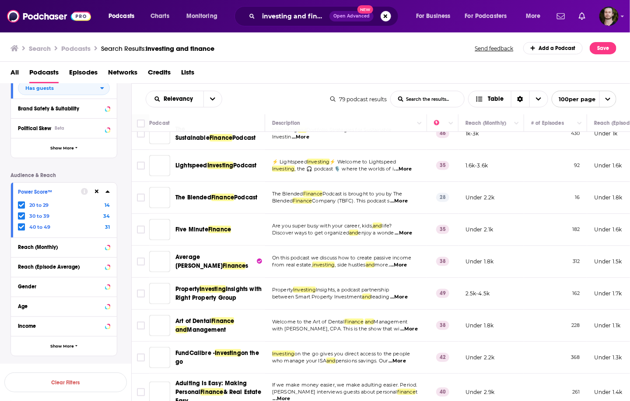
scroll to position [350, 0]
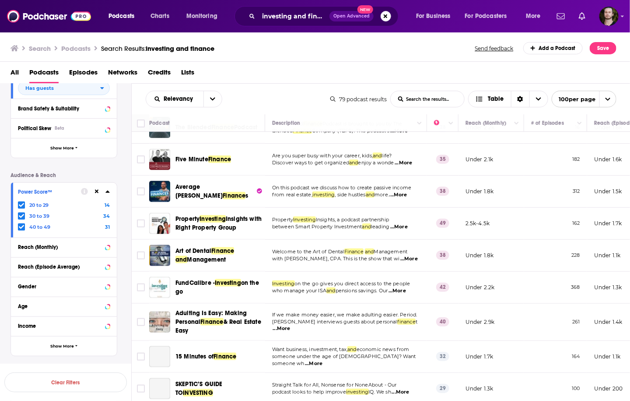
click at [403, 198] on span "...More" at bounding box center [399, 194] width 18 height 7
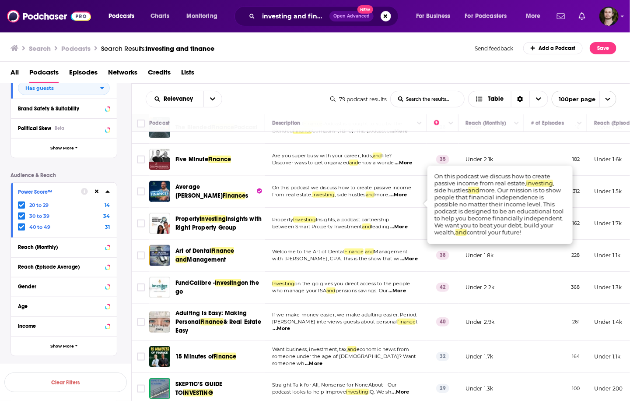
click at [405, 198] on span "...More" at bounding box center [399, 194] width 18 height 7
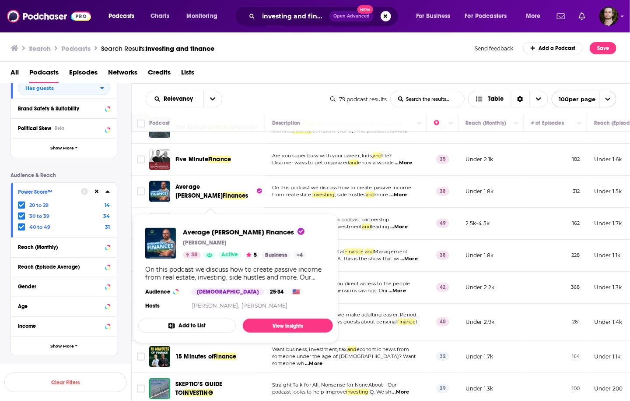
click at [204, 327] on button "Add to List" at bounding box center [187, 325] width 98 height 14
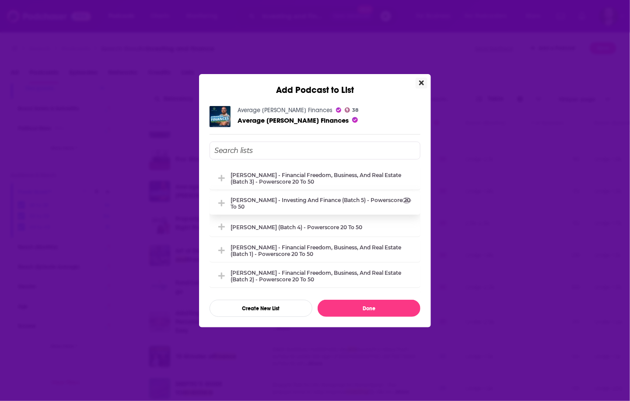
click at [324, 199] on div "[PERSON_NAME] - Investing and Finance (Batch 5) - Powerscore 20 to 50" at bounding box center [323, 203] width 185 height 13
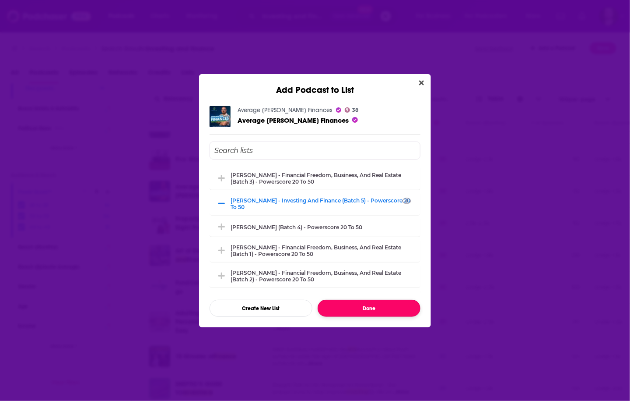
click at [361, 306] on button "Done" at bounding box center [369, 307] width 103 height 17
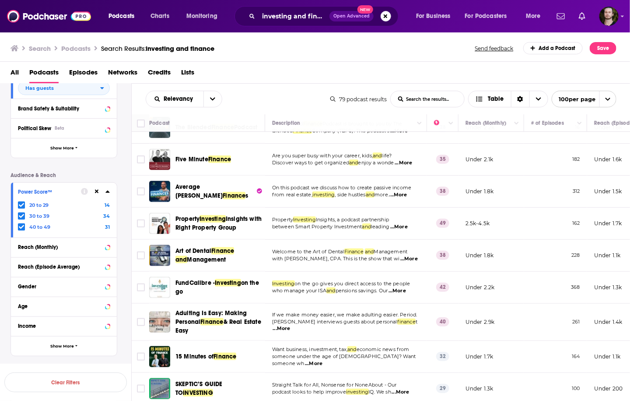
click at [408, 230] on span "...More" at bounding box center [399, 226] width 18 height 7
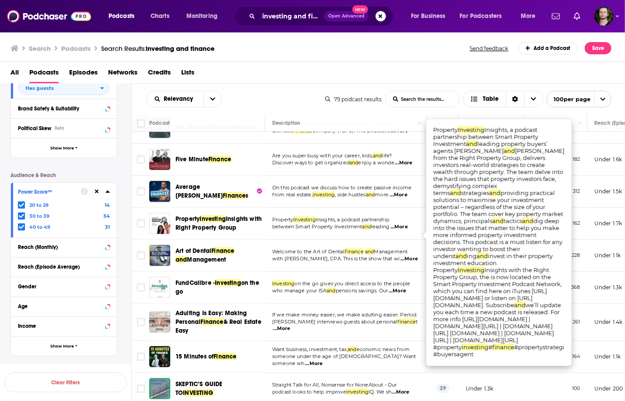
click at [408, 230] on span "...More" at bounding box center [399, 226] width 18 height 7
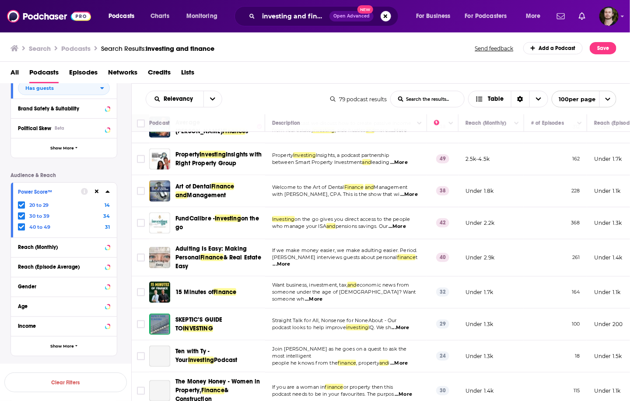
scroll to position [420, 0]
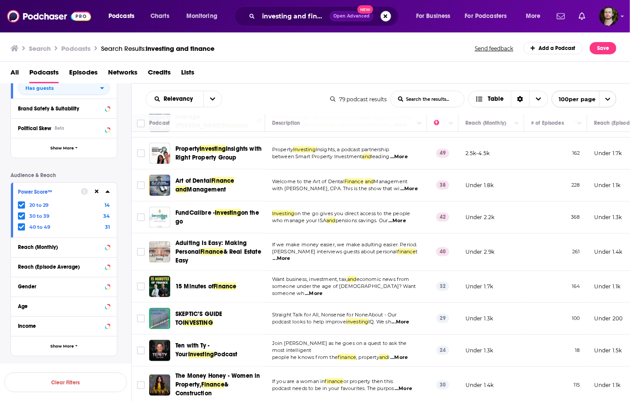
click at [401, 224] on span "...More" at bounding box center [398, 220] width 18 height 7
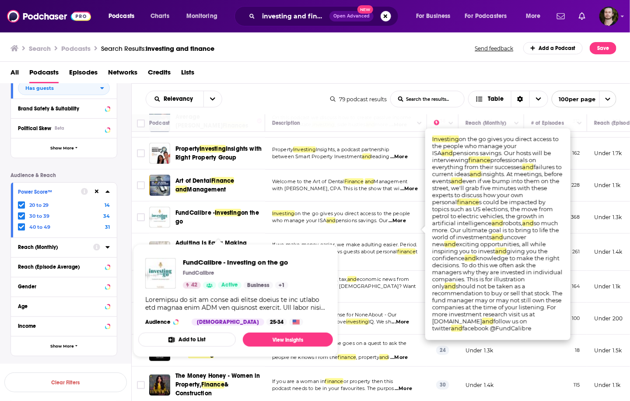
click at [195, 338] on button "Add to List" at bounding box center [187, 339] width 98 height 14
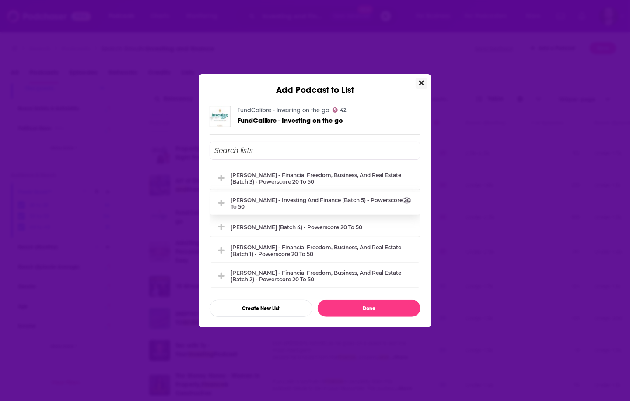
click at [313, 198] on div "[PERSON_NAME] - Investing and Finance (Batch 5) - Powerscore 20 to 50" at bounding box center [323, 203] width 185 height 13
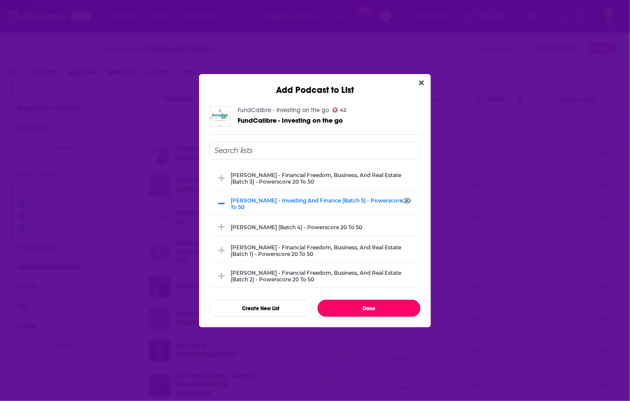
click at [390, 310] on button "Done" at bounding box center [369, 307] width 103 height 17
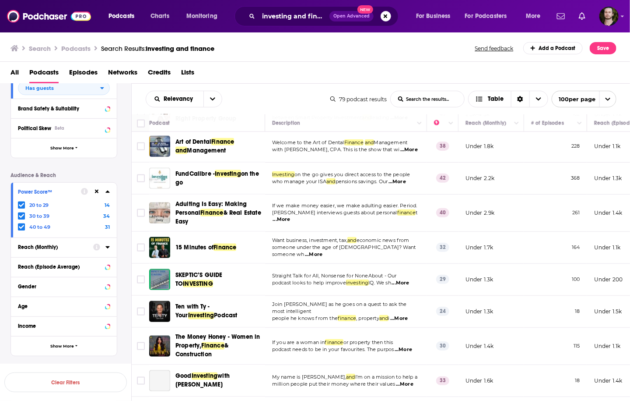
scroll to position [490, 0]
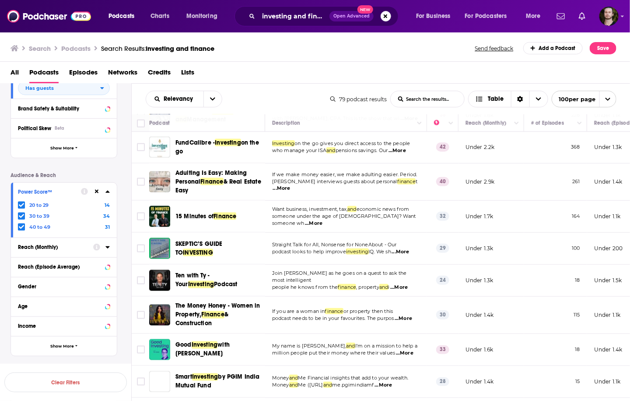
click at [291, 192] on span "...More" at bounding box center [282, 188] width 18 height 7
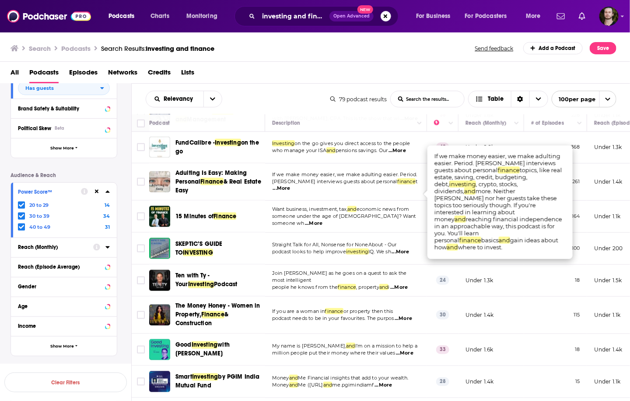
click at [291, 192] on span "...More" at bounding box center [282, 188] width 18 height 7
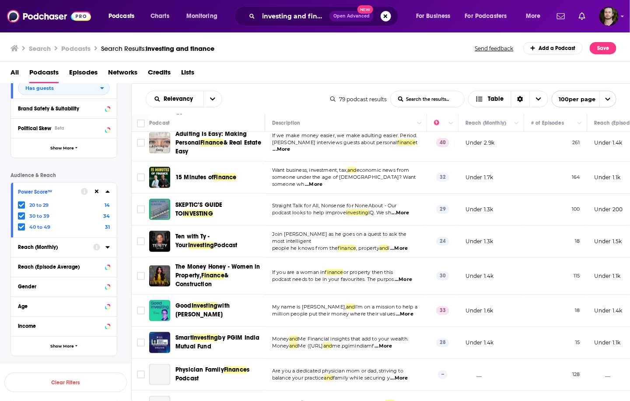
scroll to position [560, 0]
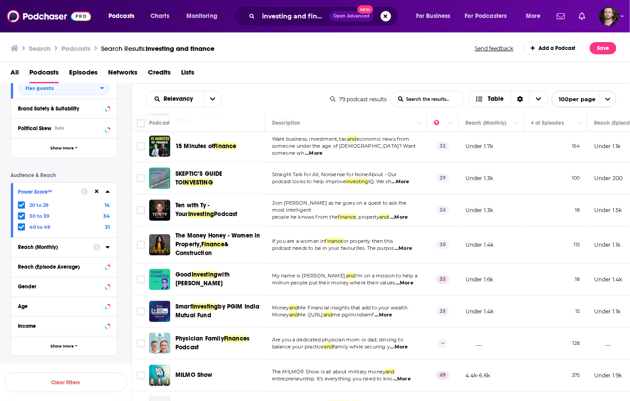
click at [323, 157] on span "...More" at bounding box center [314, 153] width 18 height 7
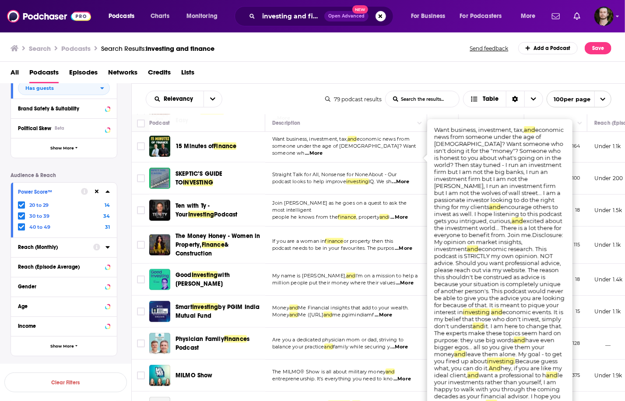
click at [323, 157] on span "...More" at bounding box center [314, 153] width 18 height 7
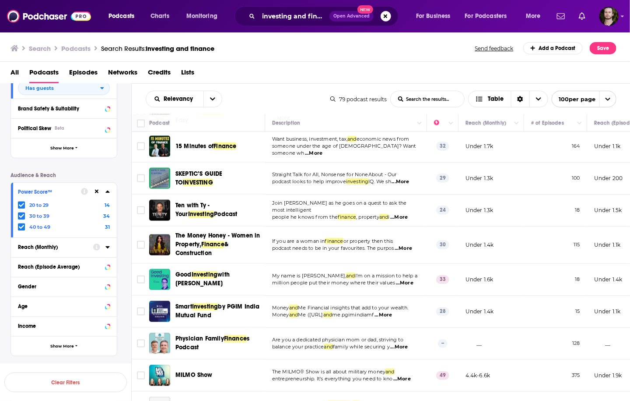
click at [399, 221] on span "...More" at bounding box center [399, 217] width 18 height 7
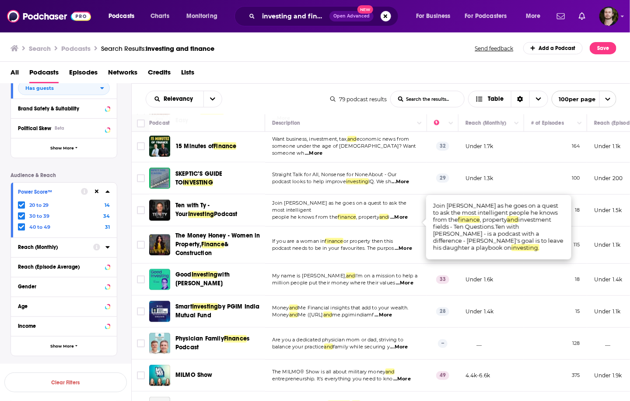
click at [399, 221] on span "...More" at bounding box center [399, 217] width 18 height 7
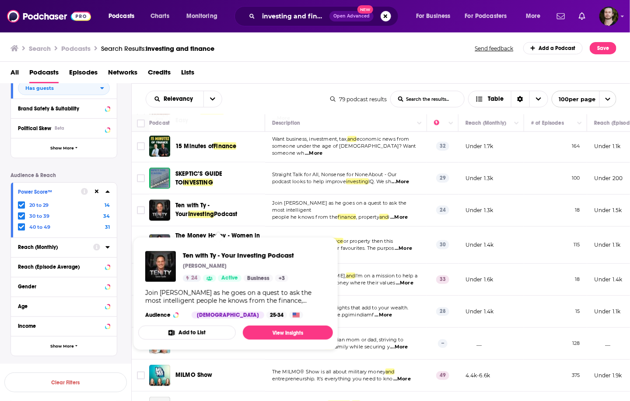
click at [211, 332] on button "Add to List" at bounding box center [187, 332] width 98 height 14
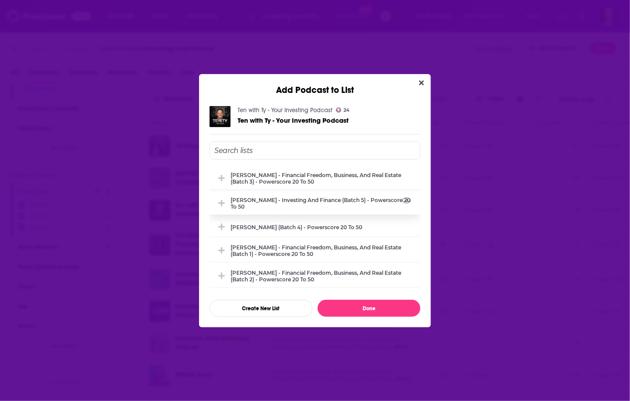
click at [292, 203] on div "[PERSON_NAME] - Investing and Finance (Batch 5) - Powerscore 20 to 50" at bounding box center [323, 203] width 185 height 13
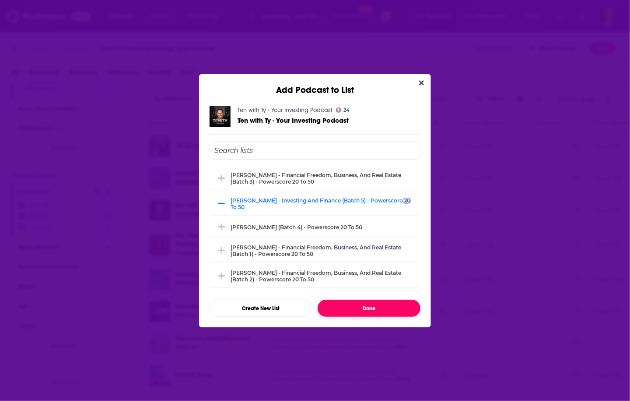
click at [380, 303] on button "Done" at bounding box center [369, 307] width 103 height 17
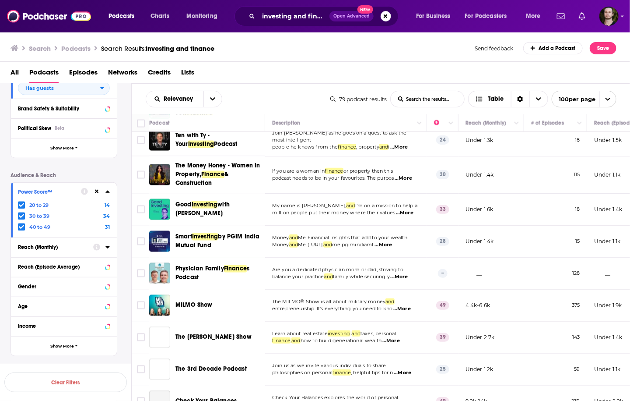
scroll to position [665, 0]
